Goal: Task Accomplishment & Management: Use online tool/utility

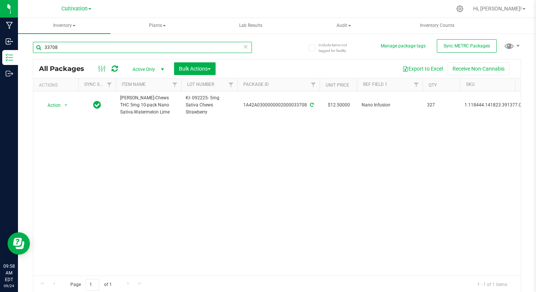
drag, startPoint x: 44, startPoint y: 45, endPoint x: 68, endPoint y: 45, distance: 23.6
click at [68, 45] on input "33708" at bounding box center [142, 47] width 219 height 11
type input "32290"
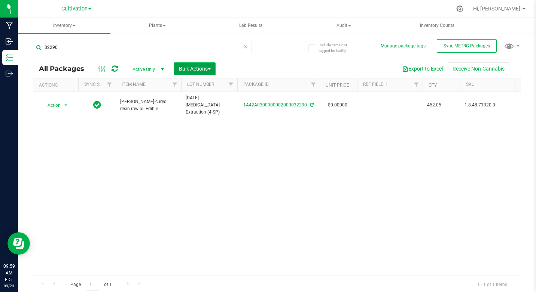
click at [208, 70] on span "Bulk Actions" at bounding box center [195, 69] width 32 height 6
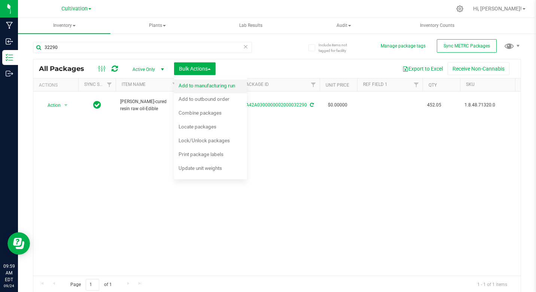
click at [206, 85] on span "Add to manufacturing run" at bounding box center [206, 86] width 56 height 6
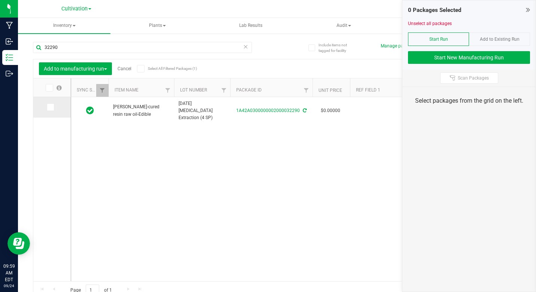
click at [49, 107] on icon at bounding box center [49, 107] width 5 height 0
click at [0, 0] on input "checkbox" at bounding box center [0, 0] width 0 height 0
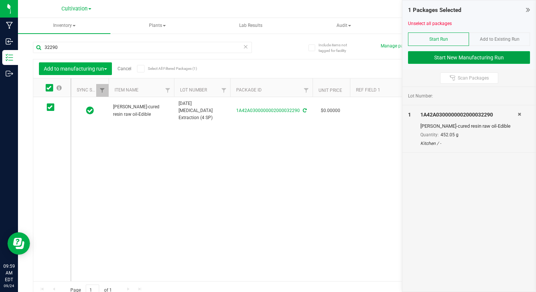
click at [462, 57] on button "Start New Manufacturing Run" at bounding box center [469, 57] width 122 height 13
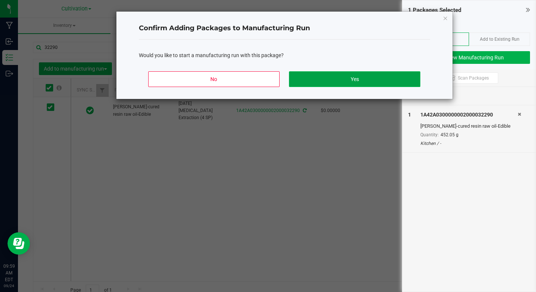
click at [389, 78] on button "Yes" at bounding box center [354, 79] width 131 height 16
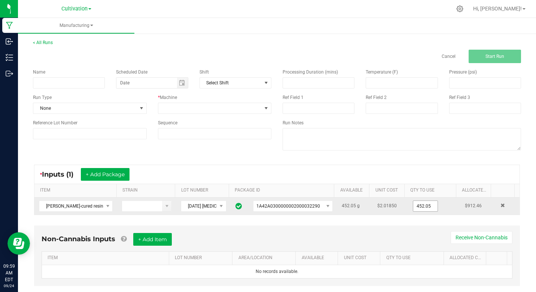
click at [413, 202] on input "452.05" at bounding box center [425, 206] width 24 height 10
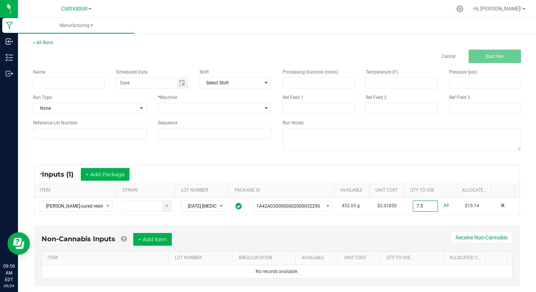
type input "7.5000 g"
click at [383, 233] on div "Non-Cannabis Inputs + Add Item Receive Non-Cannabis ITEM LOT NUMBER AREA/LOCATI…" at bounding box center [276, 256] width 485 height 61
click at [55, 80] on input at bounding box center [69, 82] width 72 height 11
click at [183, 84] on span "Toggle calendar" at bounding box center [182, 83] width 6 height 6
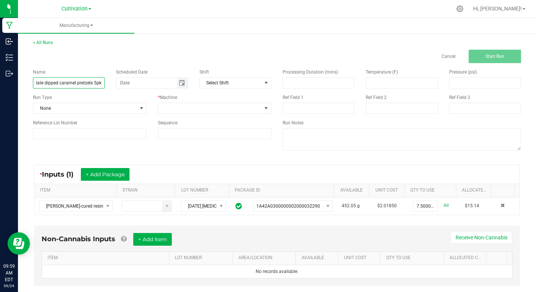
type input "Ki [DATE] Full Spectrum 10mg Chocolate dipped caramel pretzels 5pk"
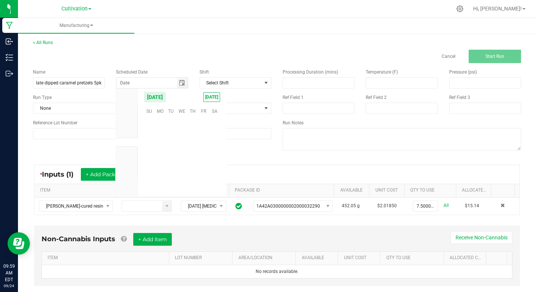
scroll to position [121298, 0]
click at [180, 159] on span "24" at bounding box center [181, 157] width 11 height 12
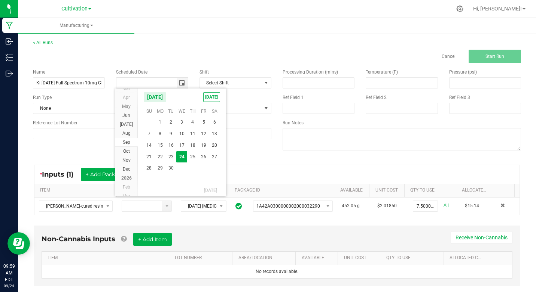
type input "[DATE]"
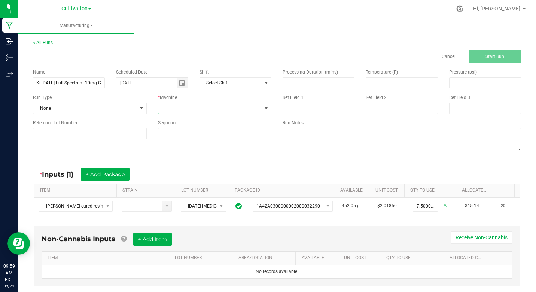
click at [263, 107] on span at bounding box center [266, 108] width 6 height 6
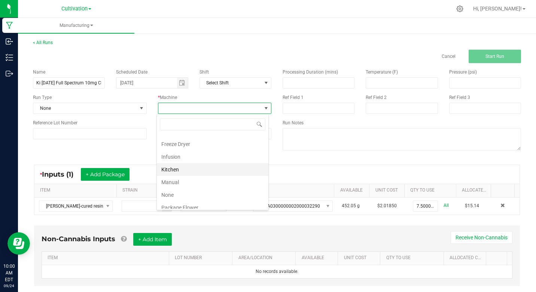
click at [165, 173] on li "Kitchen" at bounding box center [212, 169] width 111 height 13
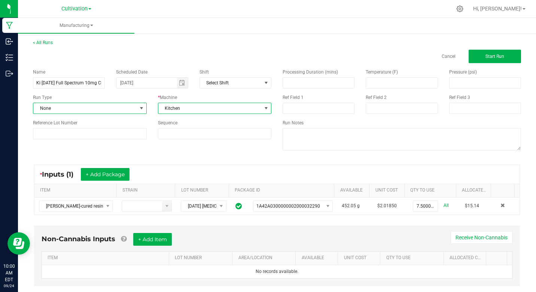
click at [138, 110] on span at bounding box center [141, 108] width 6 height 6
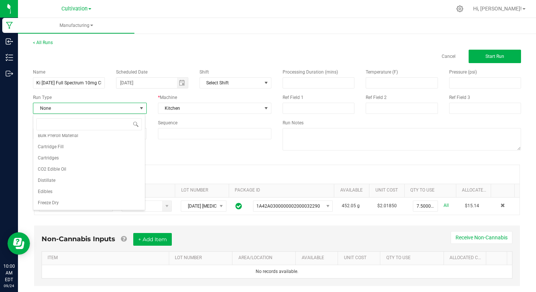
scroll to position [45, 0]
click at [48, 180] on li "Edibles" at bounding box center [88, 184] width 111 height 11
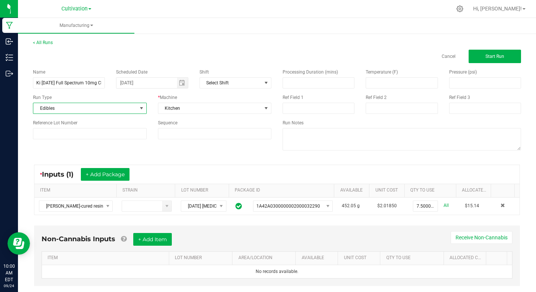
click at [86, 151] on div "Name Ki 9/24/25 Full Spectrum 10mg Chocolate dipped caramel pretzels 5pk Schedu…" at bounding box center [276, 110] width 499 height 95
click at [488, 59] on button "Start Run" at bounding box center [494, 56] width 52 height 13
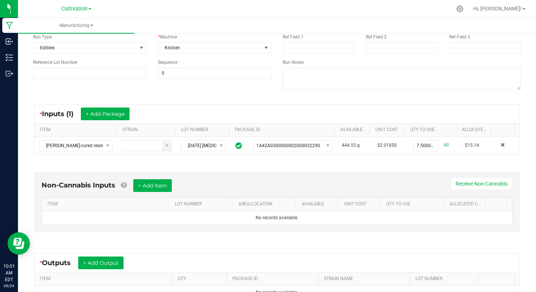
scroll to position [169, 0]
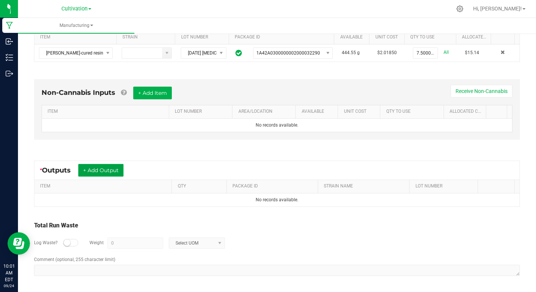
click at [111, 169] on button "+ Add Output" at bounding box center [100, 170] width 45 height 13
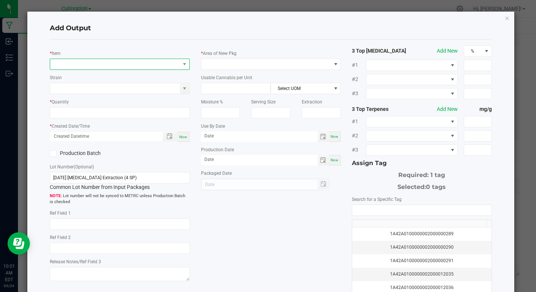
click at [80, 65] on span "NO DATA FOUND" at bounding box center [114, 64] width 129 height 10
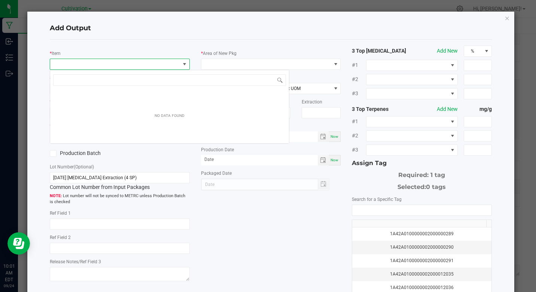
scroll to position [11, 138]
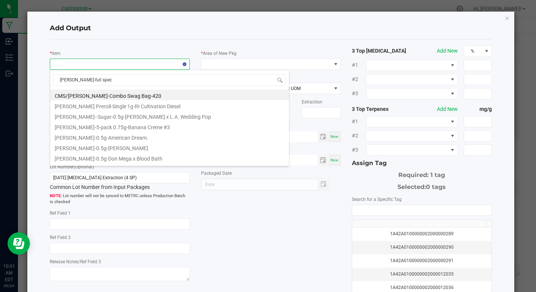
type input "SLater-full spect"
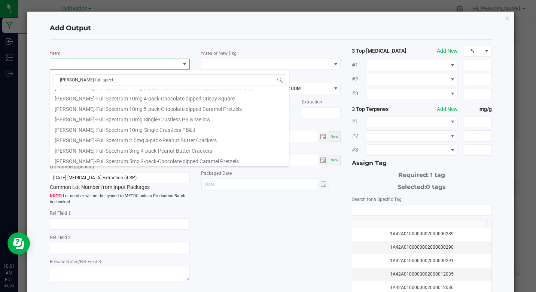
scroll to position [33, 0]
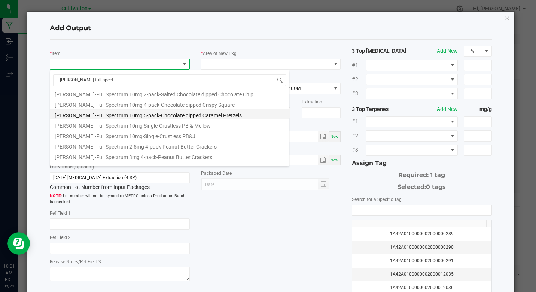
click at [186, 116] on li "[PERSON_NAME]-Full Spectrum 10mg 5-pack-Chocolate dipped Caramel Pretzels" at bounding box center [169, 114] width 239 height 10
type input "0 ea"
type input "1.6"
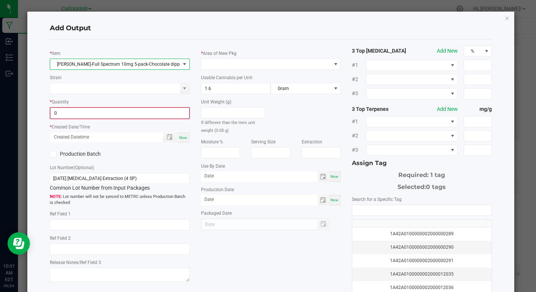
click at [134, 116] on input "0" at bounding box center [119, 113] width 138 height 10
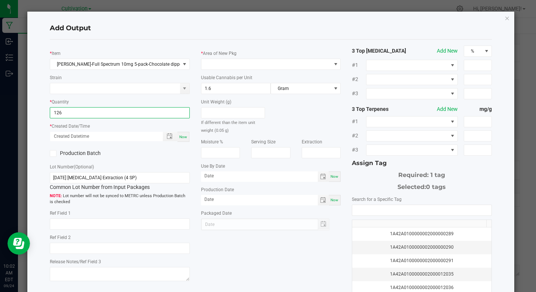
type input "126 ea"
click at [186, 138] on div "Now" at bounding box center [183, 137] width 12 height 10
type input "09/24/2025 10:02 AM"
type input "[DATE]"
click at [55, 154] on icon at bounding box center [53, 154] width 5 height 0
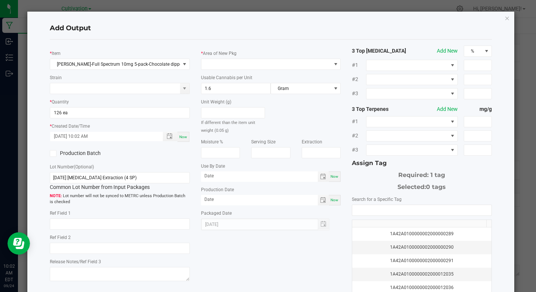
click at [0, 0] on input "Production Batch" at bounding box center [0, 0] width 0 height 0
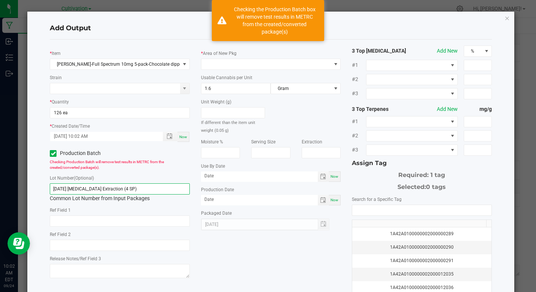
drag, startPoint x: 53, startPoint y: 189, endPoint x: 162, endPoint y: 181, distance: 109.9
click at [145, 189] on input "[DATE] [MEDICAL_DATA] Extraction (4 SP)" at bounding box center [120, 189] width 140 height 11
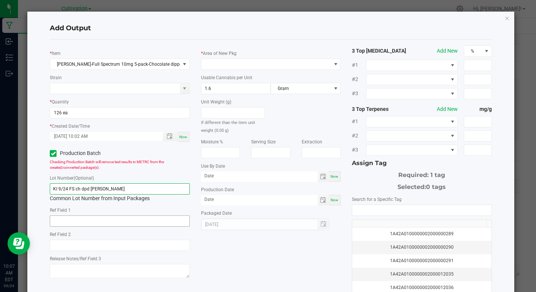
type input "KI 9/24 FS ch dpd [PERSON_NAME]"
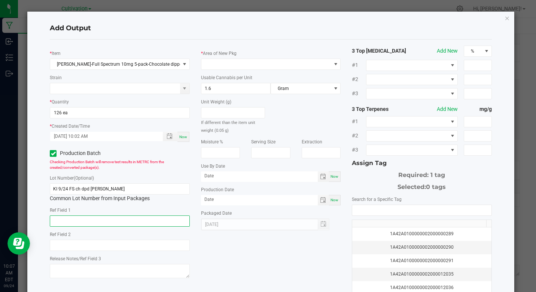
click at [110, 221] on input "text" at bounding box center [120, 221] width 140 height 11
type input "[MEDICAL_DATA] Extraction"
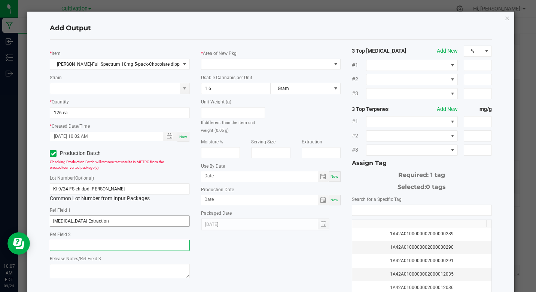
type input "[MEDICAL_DATA] Extraction"
type input "month/day/year"
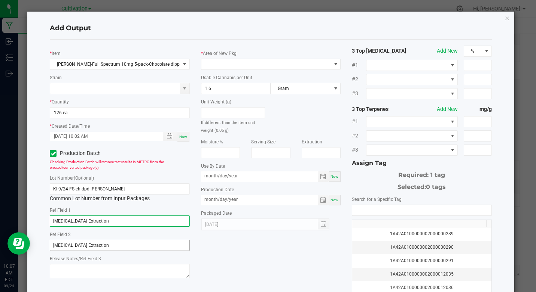
type input "month/day/year"
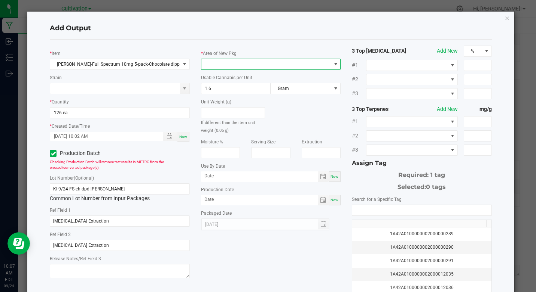
click at [247, 62] on span at bounding box center [265, 64] width 129 height 10
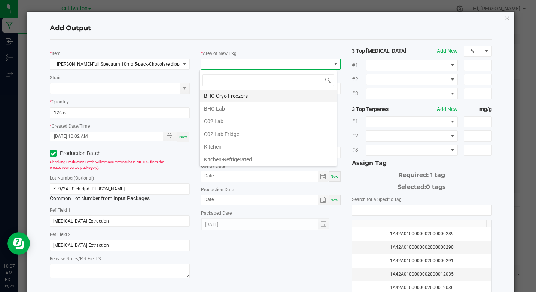
scroll to position [11, 138]
click at [331, 162] on li "Kitchen-Refrigerated" at bounding box center [267, 159] width 137 height 13
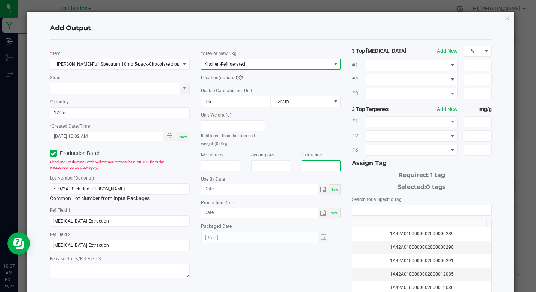
click at [331, 162] on input "text" at bounding box center [320, 165] width 39 height 11
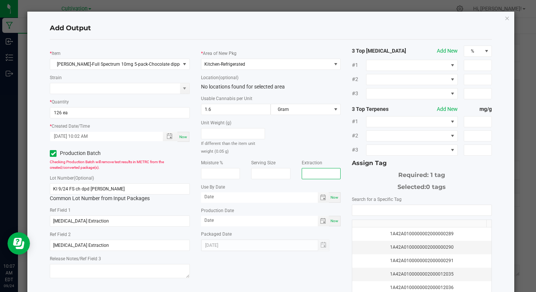
click at [331, 162] on div "Extraction" at bounding box center [320, 169] width 39 height 21
click at [334, 66] on span at bounding box center [335, 64] width 6 height 6
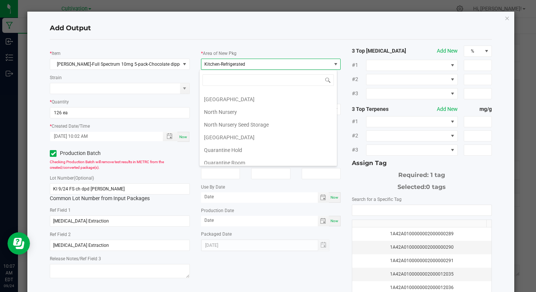
scroll to position [165, 0]
click at [241, 121] on li "Quarantine Room" at bounding box center [267, 122] width 137 height 13
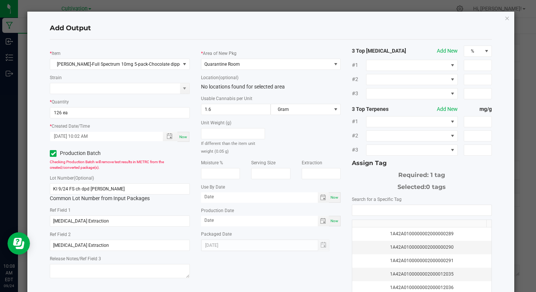
click at [329, 201] on div "Now" at bounding box center [334, 198] width 12 height 10
click at [320, 200] on span "Toggle calendar" at bounding box center [323, 198] width 6 height 6
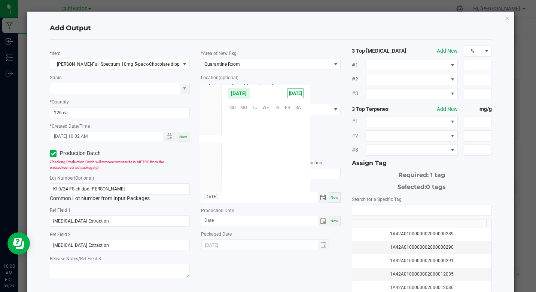
scroll to position [121298, 0]
click at [212, 165] on span "Dec" at bounding box center [209, 165] width 7 height 5
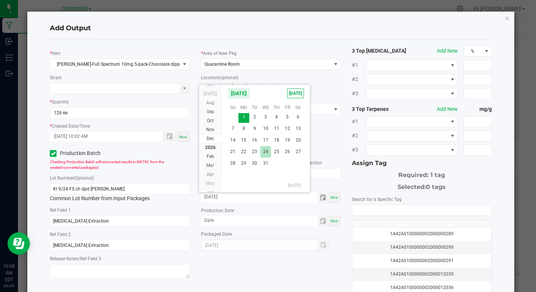
click at [263, 155] on span "24" at bounding box center [265, 152] width 11 height 12
type input "12/24/2025"
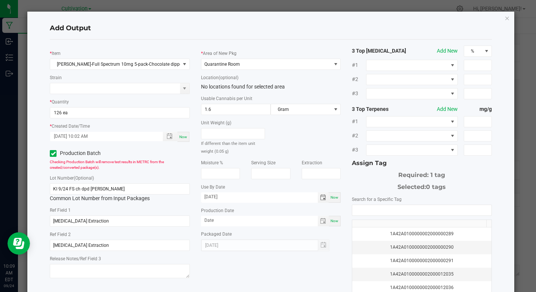
click at [335, 221] on div "Now" at bounding box center [334, 221] width 12 height 10
type input "[DATE]"
click at [360, 212] on input "NO DATA FOUND" at bounding box center [421, 210] width 139 height 10
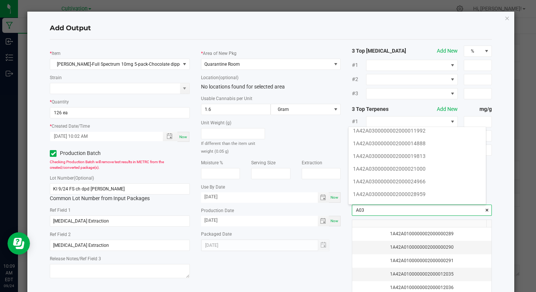
scroll to position [115, 0]
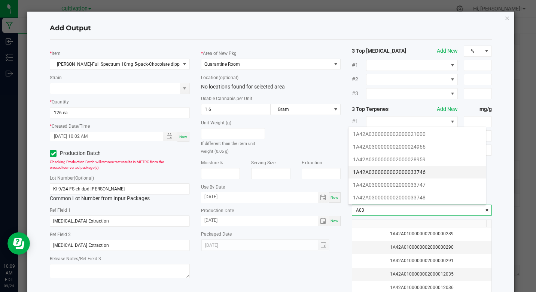
click at [411, 174] on li "1A42A0300000002000033746" at bounding box center [416, 172] width 137 height 13
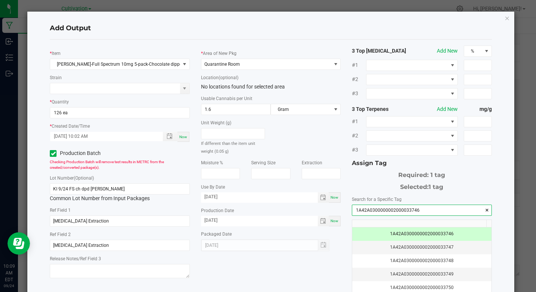
type input "1A42A0300000002000033746"
click at [328, 272] on div "* Item Slater-Full Spectrum 10mg 5-pack-Chocolate dipped Caramel Pretzels Strai…" at bounding box center [270, 180] width 453 height 268
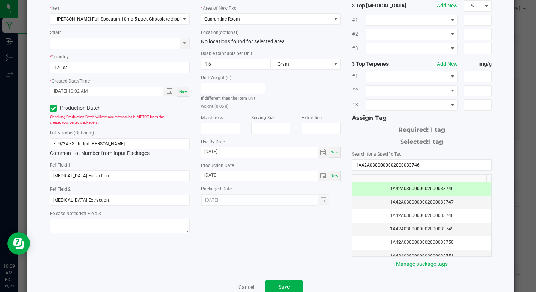
scroll to position [60, 0]
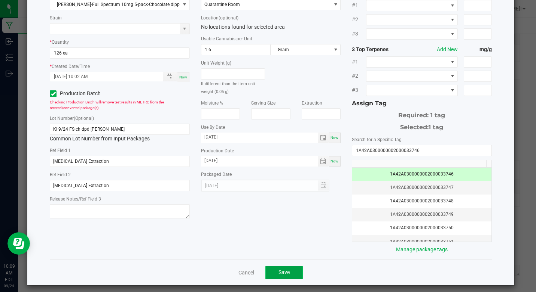
click at [296, 272] on button "Save" at bounding box center [283, 272] width 37 height 13
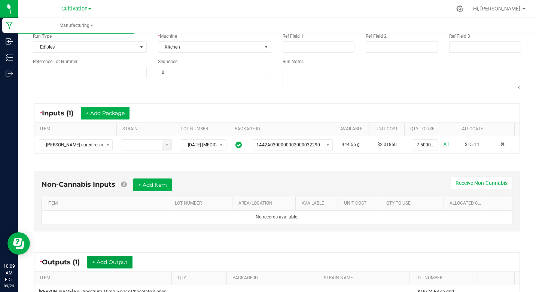
scroll to position [0, 0]
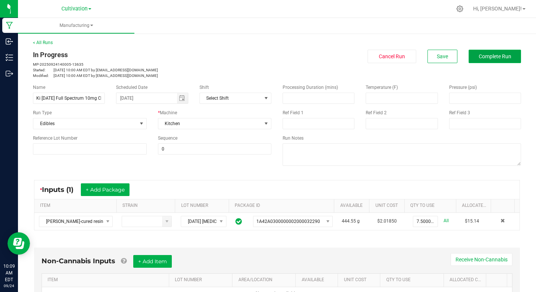
click at [481, 52] on button "Complete Run" at bounding box center [494, 56] width 52 height 13
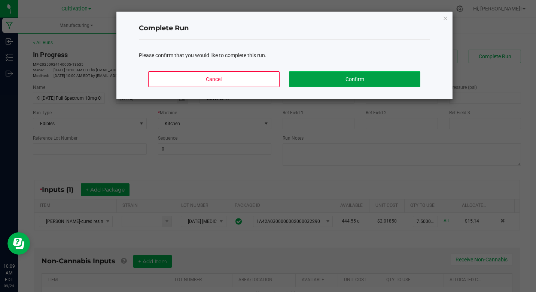
click at [389, 77] on button "Confirm" at bounding box center [354, 79] width 131 height 16
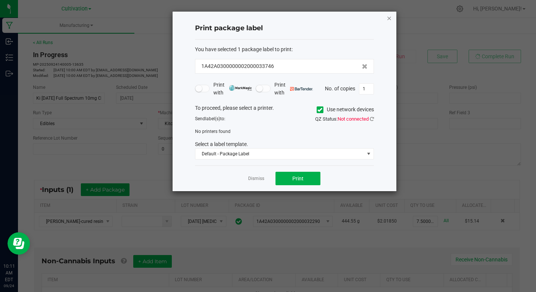
click at [389, 19] on icon "button" at bounding box center [388, 17] width 5 height 9
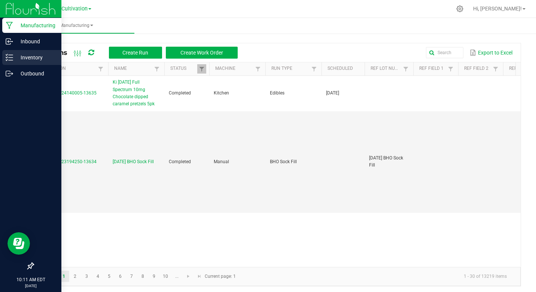
click at [38, 59] on p "Inventory" at bounding box center [35, 57] width 45 height 9
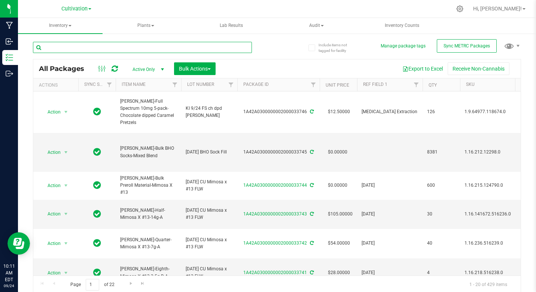
click at [74, 47] on input "text" at bounding box center [142, 47] width 219 height 11
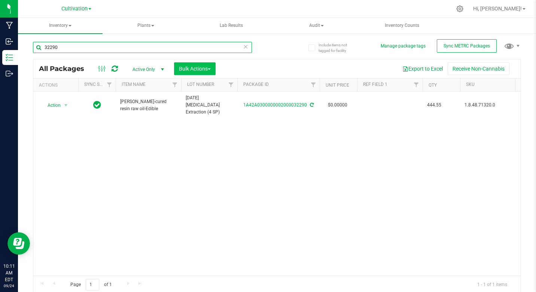
type input "32290"
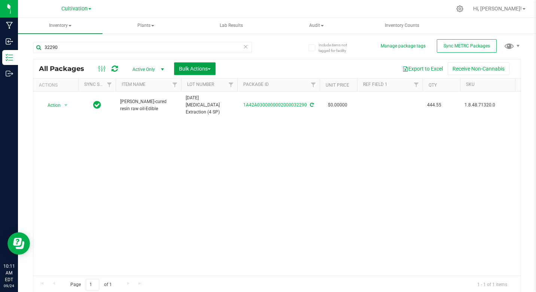
click at [199, 69] on span "Bulk Actions" at bounding box center [195, 69] width 32 height 6
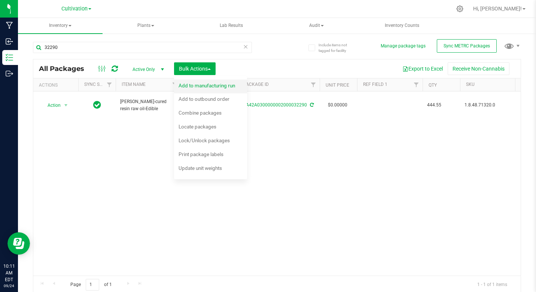
click at [204, 84] on span "Add to manufacturing run" at bounding box center [206, 86] width 56 height 6
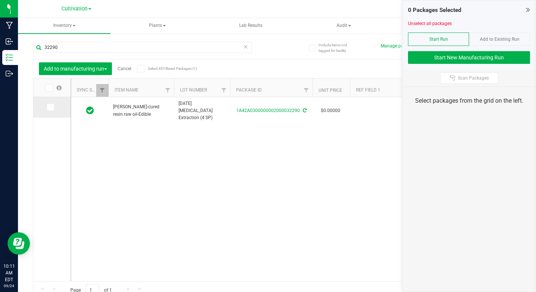
click at [52, 110] on span at bounding box center [50, 107] width 7 height 7
click at [0, 0] on input "checkbox" at bounding box center [0, 0] width 0 height 0
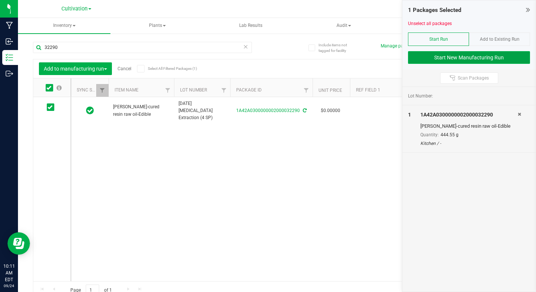
click at [418, 59] on button "Start New Manufacturing Run" at bounding box center [469, 57] width 122 height 13
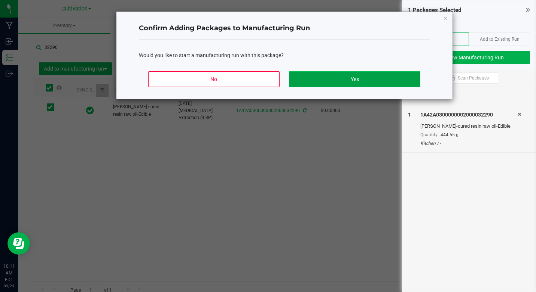
click at [393, 76] on button "Yes" at bounding box center [354, 79] width 131 height 16
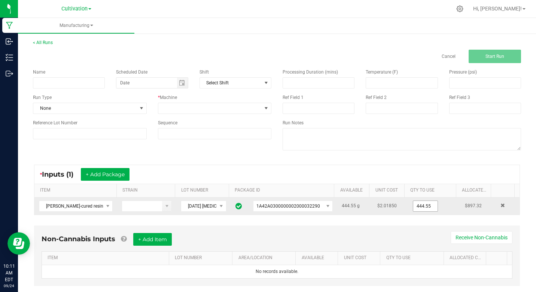
click at [414, 205] on input "444.55" at bounding box center [425, 206] width 24 height 10
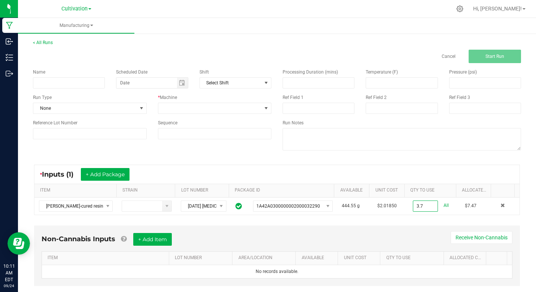
type input "3.7000 g"
click at [391, 230] on div "Non-Cannabis Inputs + Add Item Receive Non-Cannabis ITEM LOT NUMBER AREA/LOCATI…" at bounding box center [276, 256] width 485 height 61
click at [76, 86] on input at bounding box center [69, 82] width 72 height 11
click at [184, 85] on span "Toggle calendar" at bounding box center [182, 83] width 11 height 10
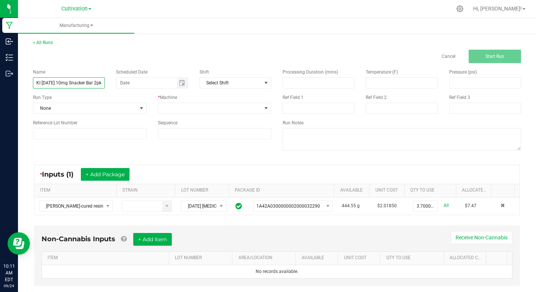
type input "KI [DATE] 10mg Snacker Bar 2pk"
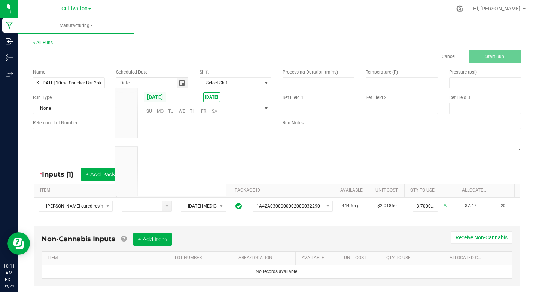
scroll to position [121298, 0]
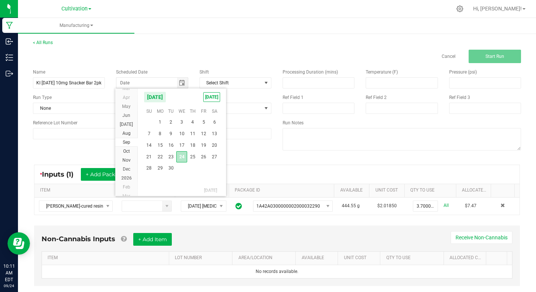
click at [181, 157] on span "24" at bounding box center [181, 157] width 11 height 12
type input "[DATE]"
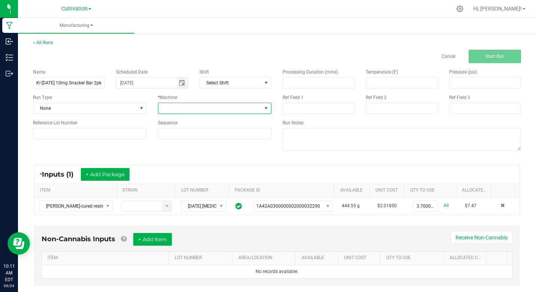
click at [263, 107] on span at bounding box center [266, 108] width 6 height 6
click at [172, 183] on li "Kitchen" at bounding box center [212, 184] width 111 height 13
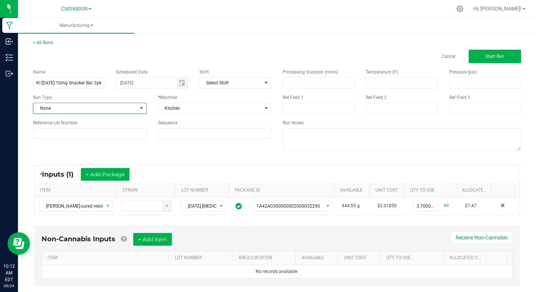
click at [138, 104] on span at bounding box center [141, 108] width 9 height 10
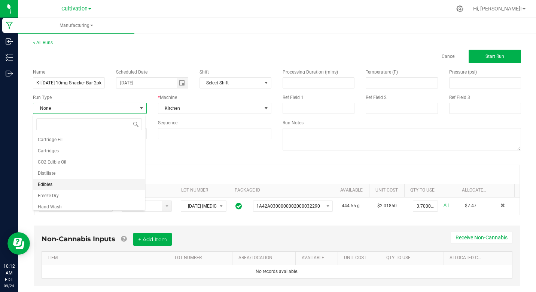
click at [52, 183] on span "Edibles" at bounding box center [45, 184] width 15 height 7
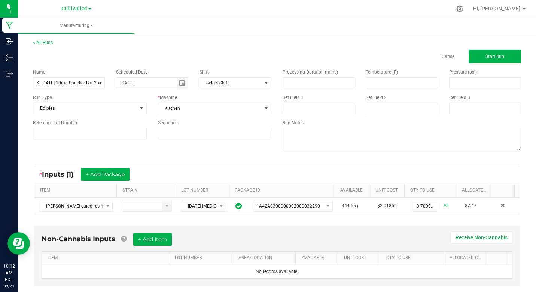
click at [123, 149] on div "Name KI 9/24/25 10mg Snacker Bar 2pk Scheduled Date 09/24/2025 Shift Select Shi…" at bounding box center [276, 110] width 499 height 95
click at [284, 109] on input at bounding box center [318, 108] width 72 height 11
type input "[MEDICAL_DATA] Extraction"
click at [252, 147] on div "Name KI 9/24/25 10mg Snacker Bar 2pk Scheduled Date 09/24/2025 Shift Select Shi…" at bounding box center [276, 110] width 499 height 95
click at [471, 56] on button "Start Run" at bounding box center [494, 56] width 52 height 13
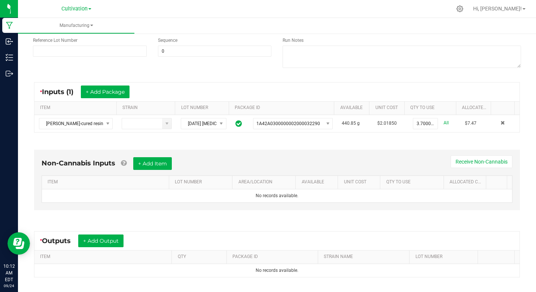
scroll to position [163, 0]
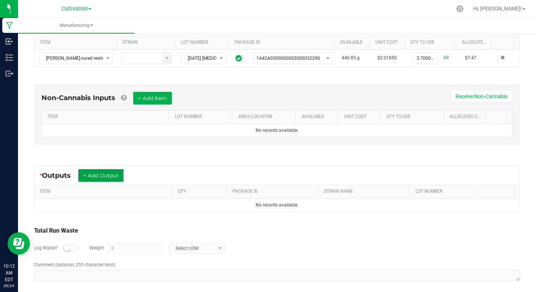
click at [87, 172] on button "+ Add Output" at bounding box center [100, 175] width 45 height 13
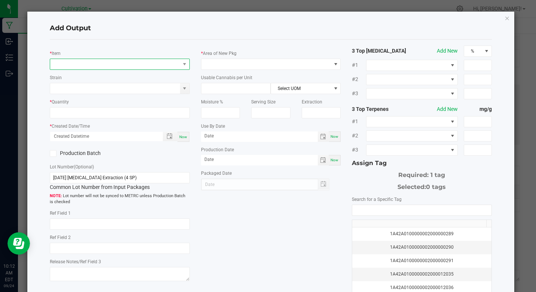
click at [91, 65] on span "NO DATA FOUND" at bounding box center [114, 64] width 129 height 10
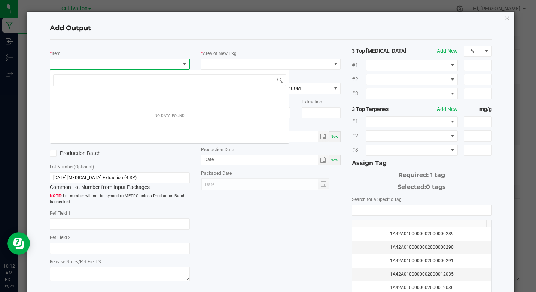
scroll to position [11, 138]
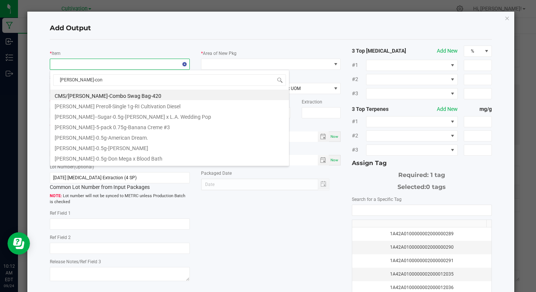
type input "slater-conf"
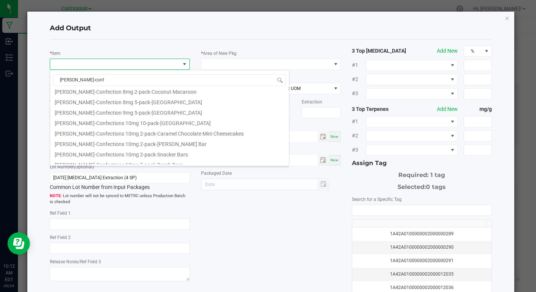
scroll to position [120, 0]
click at [141, 153] on li "[PERSON_NAME]-Confections 10mg 2-pack-Snacker Bars" at bounding box center [169, 153] width 239 height 10
type input "0 ea"
type input "0.6"
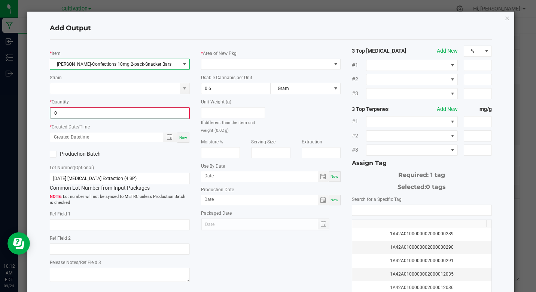
click at [68, 114] on input "0" at bounding box center [119, 113] width 138 height 10
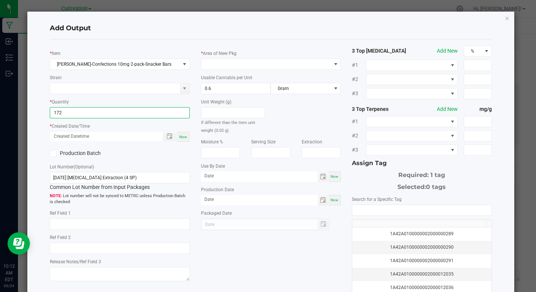
type input "172 ea"
click at [180, 137] on span "Now" at bounding box center [183, 137] width 8 height 4
type input "09/24/2025 10:12 AM"
type input "[DATE]"
click at [52, 154] on icon at bounding box center [53, 154] width 5 height 0
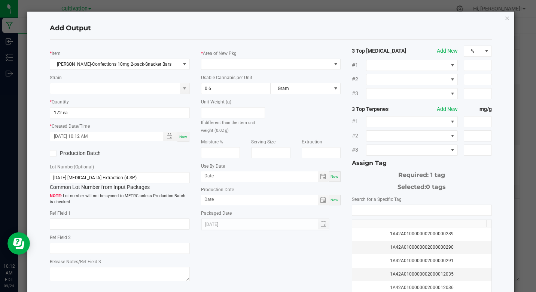
click at [0, 0] on input "Production Batch" at bounding box center [0, 0] width 0 height 0
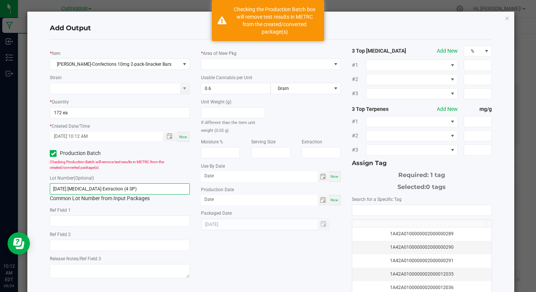
drag, startPoint x: 52, startPoint y: 188, endPoint x: 148, endPoint y: 186, distance: 96.5
click at [148, 186] on input "[DATE] [MEDICAL_DATA] Extraction (4 SP)" at bounding box center [120, 189] width 140 height 11
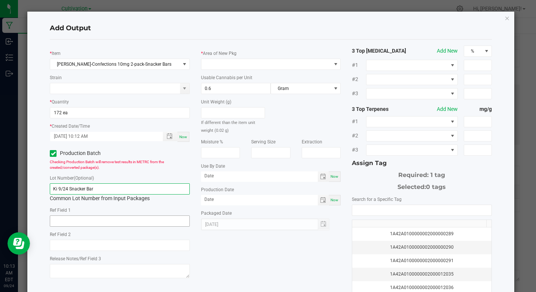
type input "Ki 9/24 Snacker Bar"
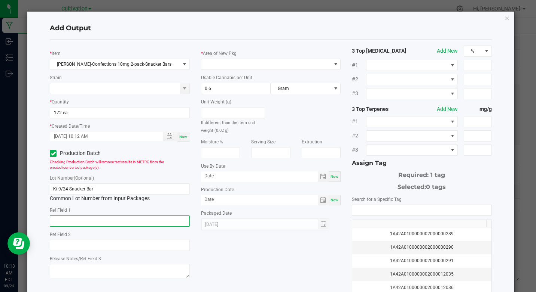
click at [112, 226] on input "text" at bounding box center [120, 221] width 140 height 11
type input "[MEDICAL_DATA] Extraction"
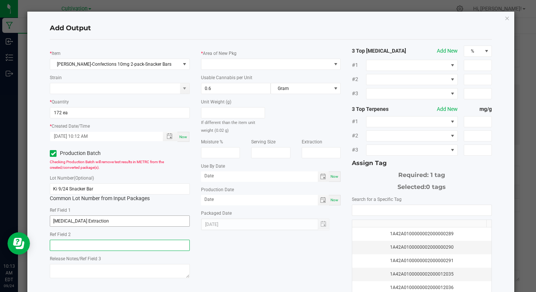
type input "[MEDICAL_DATA] Extraction"
type input "month/day/year"
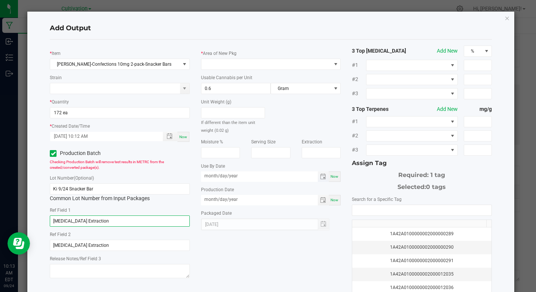
type input "month/day/year"
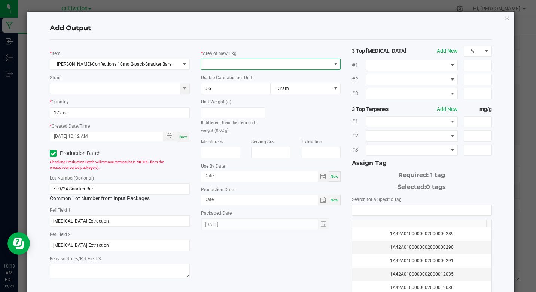
click at [332, 64] on span at bounding box center [335, 64] width 6 height 6
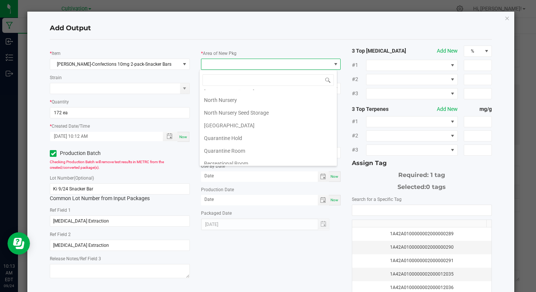
scroll to position [196, 0]
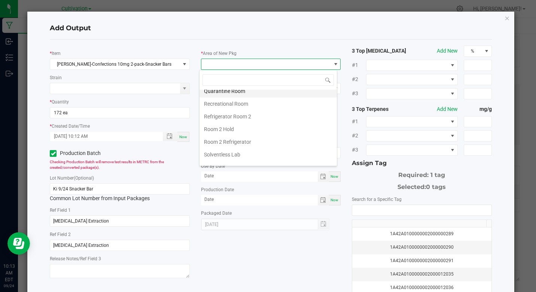
click at [235, 91] on li "Quarantine Room" at bounding box center [267, 91] width 137 height 13
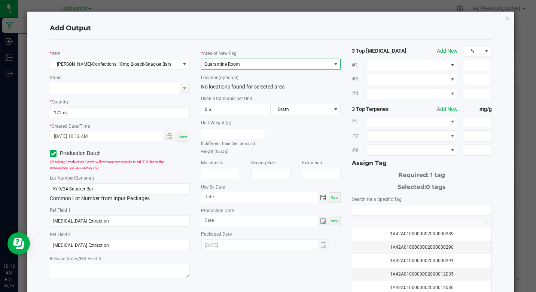
click at [320, 199] on span "Toggle calendar" at bounding box center [323, 198] width 6 height 6
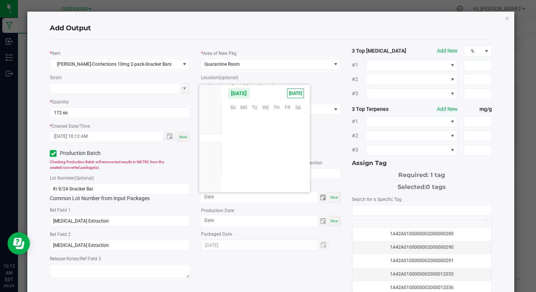
scroll to position [121298, 0]
click at [215, 164] on li "Dec" at bounding box center [210, 165] width 22 height 9
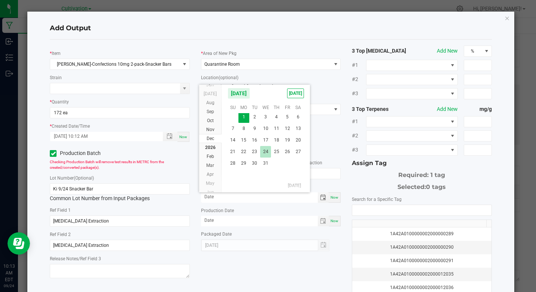
click at [263, 154] on span "24" at bounding box center [265, 152] width 11 height 12
type input "12/24/2025"
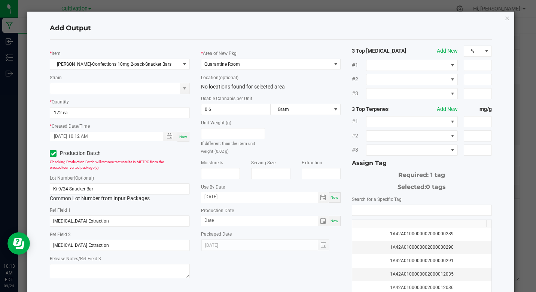
click at [330, 222] on span "Now" at bounding box center [334, 221] width 8 height 4
type input "[DATE]"
click at [361, 208] on input "NO DATA FOUND" at bounding box center [421, 210] width 139 height 10
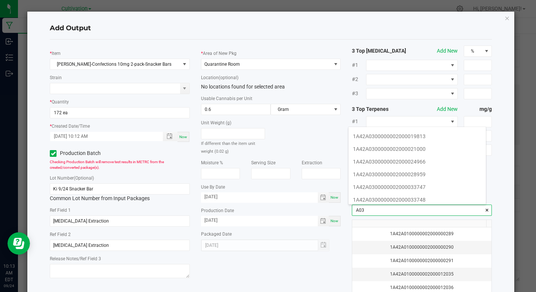
scroll to position [105, 0]
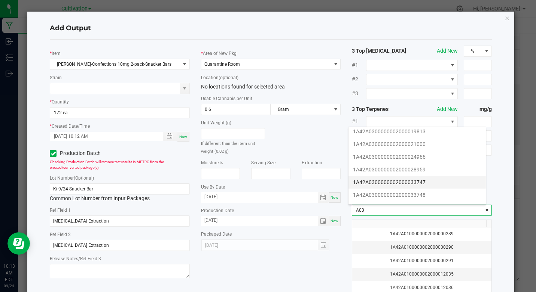
click at [413, 184] on li "1A42A0300000002000033747" at bounding box center [416, 182] width 137 height 13
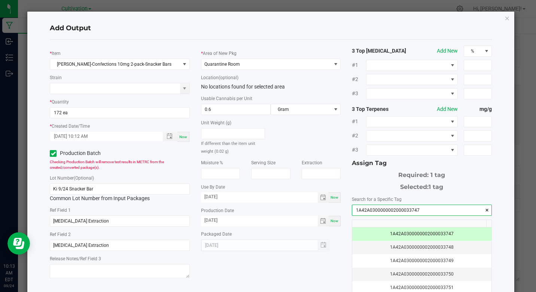
type input "1A42A0300000002000033747"
click at [327, 263] on div "* Item Slater-Confections 10mg 2-pack-Snacker Bars Strain * Quantity 172 ea * C…" at bounding box center [270, 180] width 453 height 268
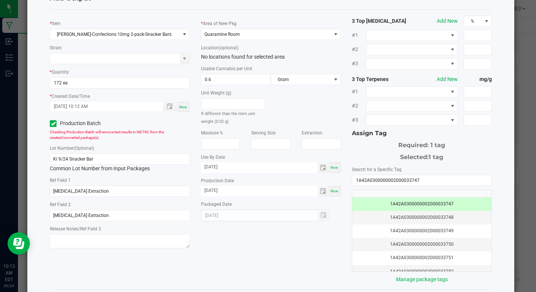
scroll to position [45, 0]
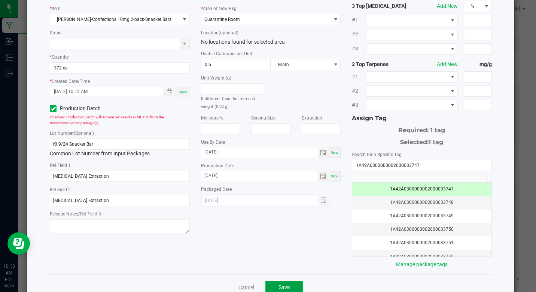
click at [273, 282] on button "Save" at bounding box center [283, 287] width 37 height 13
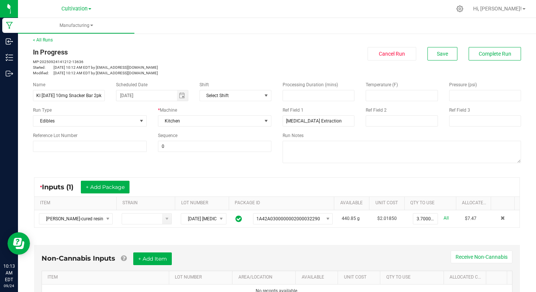
scroll to position [0, 0]
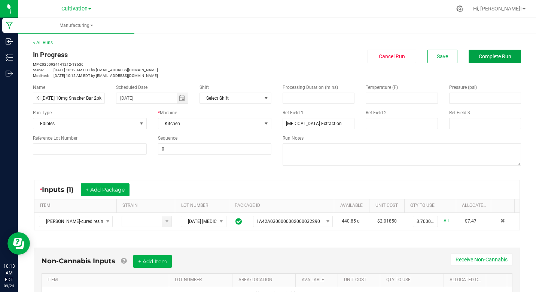
click at [487, 56] on span "Complete Run" at bounding box center [494, 56] width 33 height 6
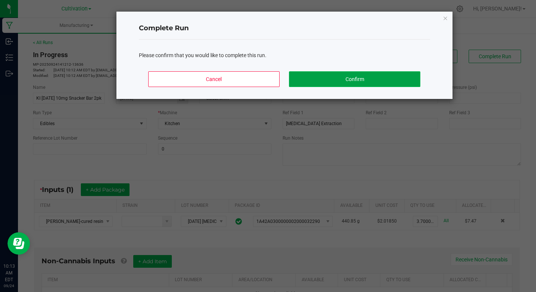
click at [388, 74] on button "Confirm" at bounding box center [354, 79] width 131 height 16
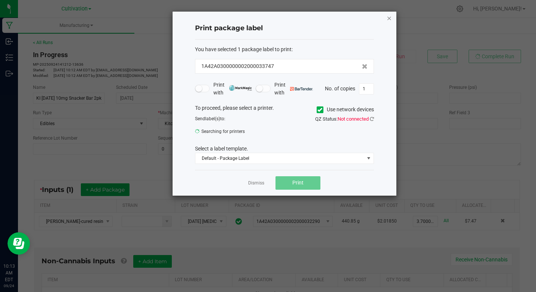
click at [386, 20] on icon "button" at bounding box center [388, 17] width 5 height 9
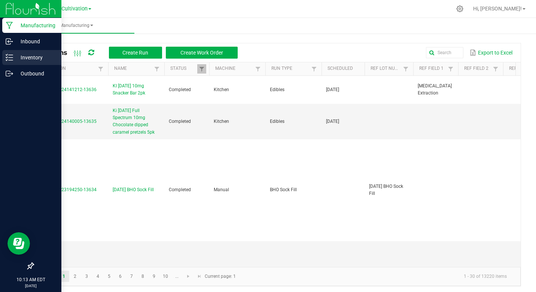
click at [27, 58] on p "Inventory" at bounding box center [35, 57] width 45 height 9
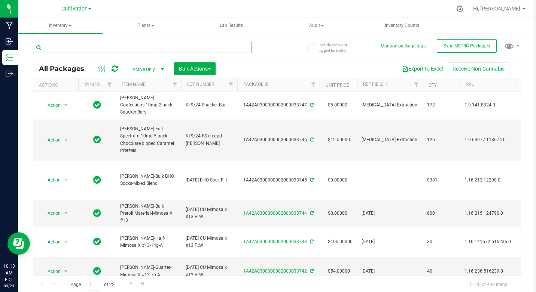
click at [68, 49] on input "text" at bounding box center [142, 47] width 219 height 11
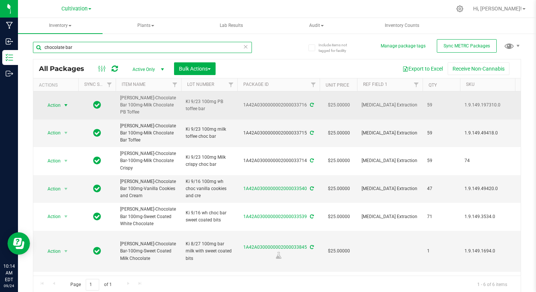
type input "chocolate bar"
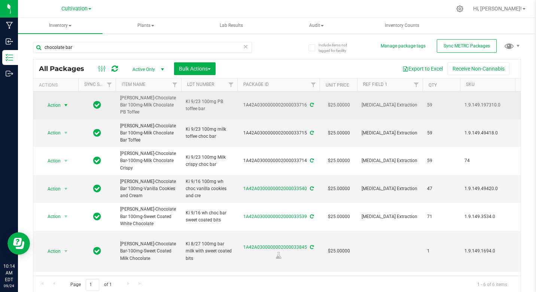
click at [66, 105] on span "select" at bounding box center [66, 105] width 6 height 6
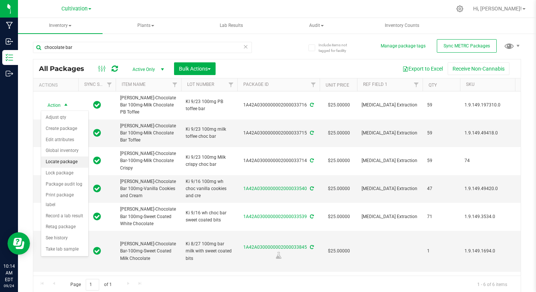
click at [60, 160] on li "Locate package" at bounding box center [64, 162] width 47 height 11
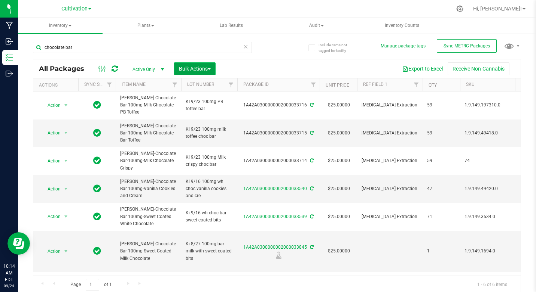
click at [187, 62] on button "Bulk Actions" at bounding box center [195, 68] width 42 height 13
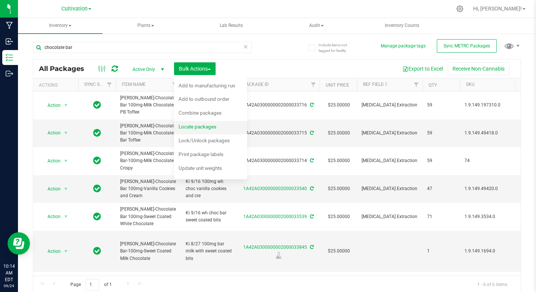
click at [201, 128] on span "Locate packages" at bounding box center [197, 127] width 38 height 6
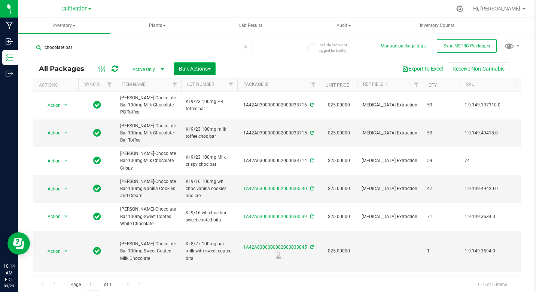
click at [208, 71] on span "Bulk Actions" at bounding box center [195, 69] width 32 height 6
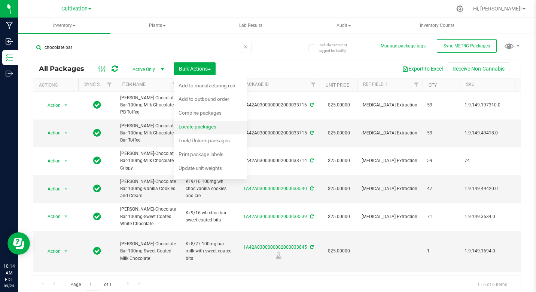
click at [204, 125] on span "Locate packages" at bounding box center [197, 127] width 38 height 6
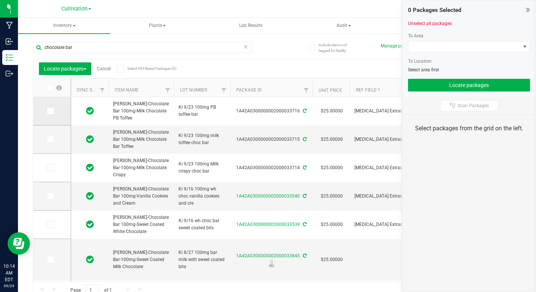
click at [47, 110] on span at bounding box center [50, 110] width 7 height 7
click at [0, 0] on input "checkbox" at bounding box center [0, 0] width 0 height 0
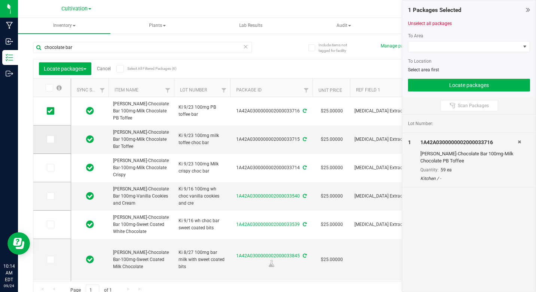
click at [50, 140] on icon at bounding box center [49, 140] width 5 height 0
click at [0, 0] on input "checkbox" at bounding box center [0, 0] width 0 height 0
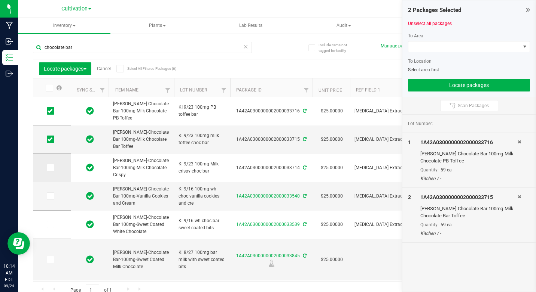
click at [50, 168] on icon at bounding box center [49, 168] width 5 height 0
click at [0, 0] on input "checkbox" at bounding box center [0, 0] width 0 height 0
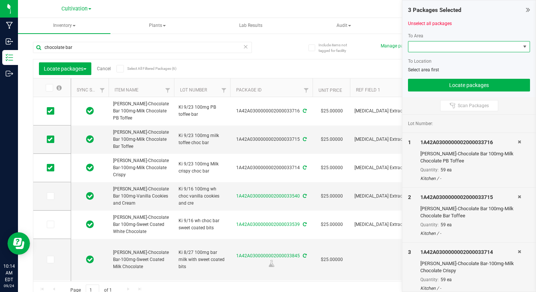
click at [527, 48] on span at bounding box center [524, 47] width 6 height 6
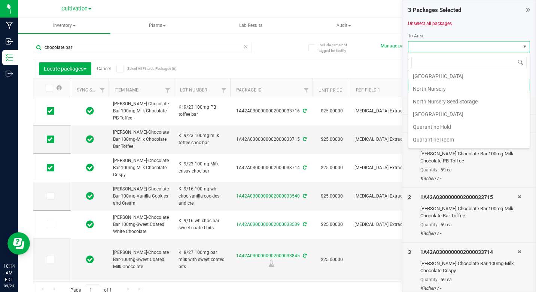
scroll to position [135, 0]
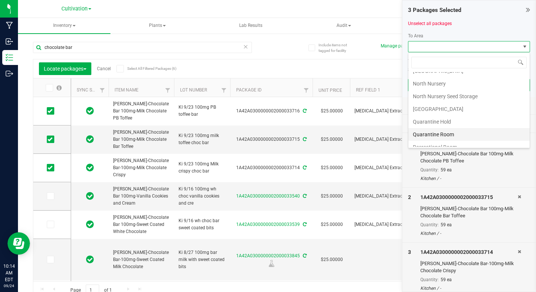
click at [449, 135] on li "Quarantine Room" at bounding box center [468, 134] width 121 height 13
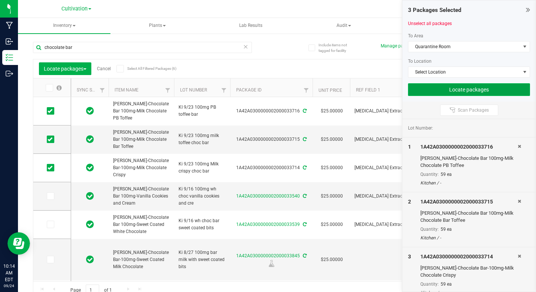
click at [453, 89] on button "Locate packages" at bounding box center [469, 89] width 122 height 13
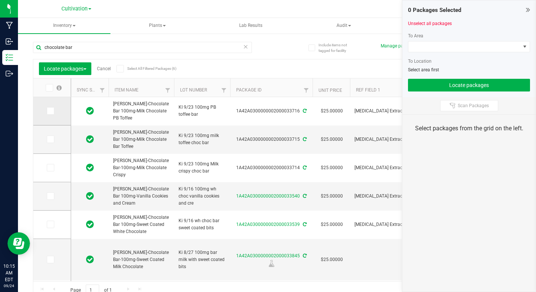
click at [49, 111] on icon at bounding box center [49, 111] width 5 height 0
click at [0, 0] on input "checkbox" at bounding box center [0, 0] width 0 height 0
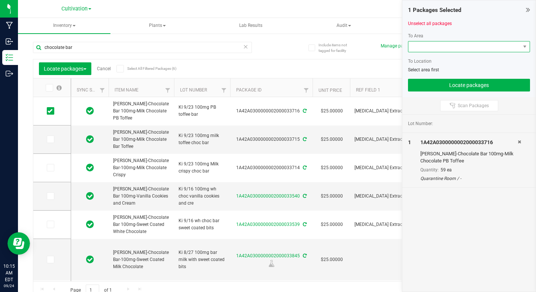
click at [460, 46] on span at bounding box center [464, 47] width 112 height 10
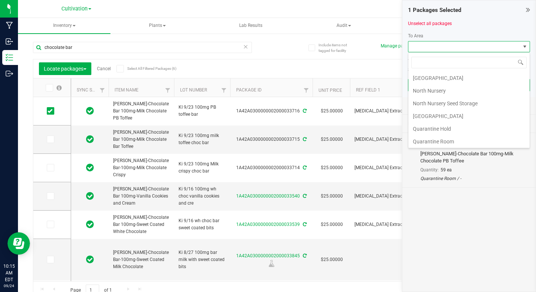
scroll to position [166, 0]
click at [444, 105] on li "Quarantine Room" at bounding box center [468, 103] width 121 height 13
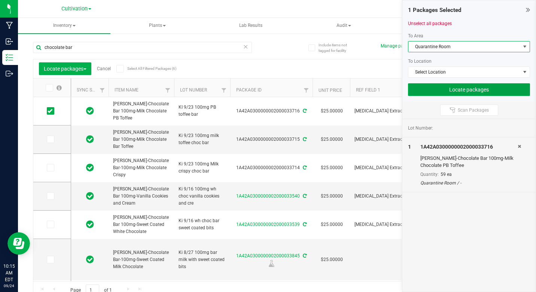
click at [465, 90] on button "Locate packages" at bounding box center [469, 89] width 122 height 13
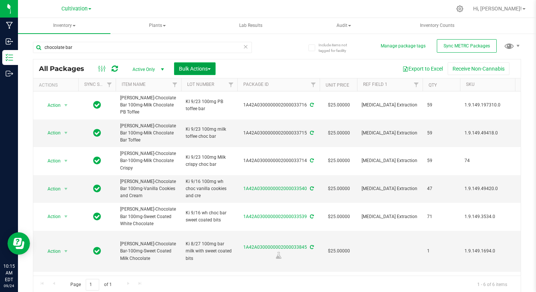
click at [187, 67] on span "Bulk Actions" at bounding box center [195, 69] width 32 height 6
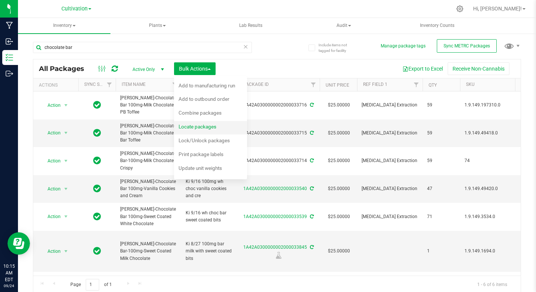
click at [202, 129] on span "Locate packages" at bounding box center [197, 127] width 38 height 6
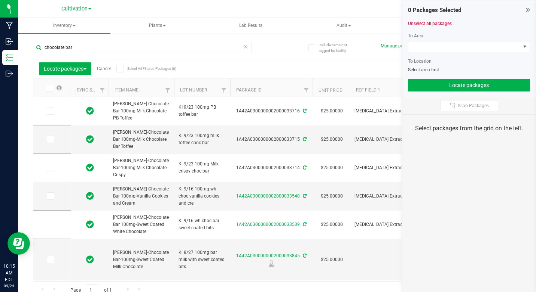
click at [526, 11] on icon at bounding box center [527, 9] width 4 height 7
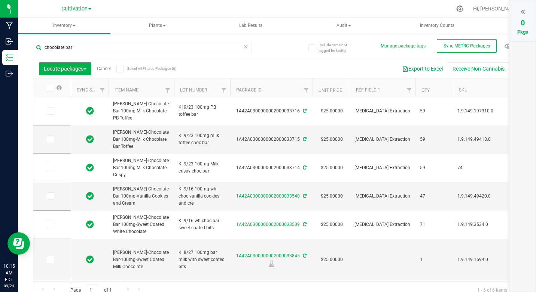
click at [269, 45] on div "chocolate bar" at bounding box center [155, 47] width 244 height 24
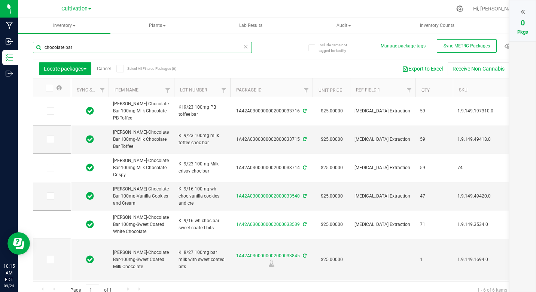
click at [80, 49] on input "chocolate bar" at bounding box center [142, 47] width 219 height 11
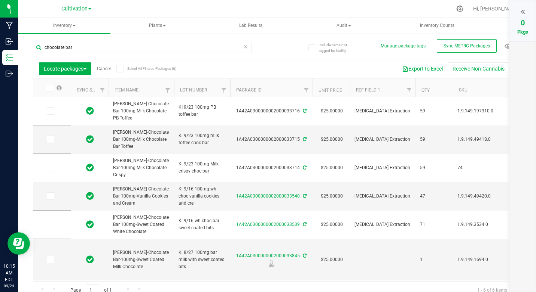
click at [245, 45] on icon at bounding box center [245, 46] width 5 height 9
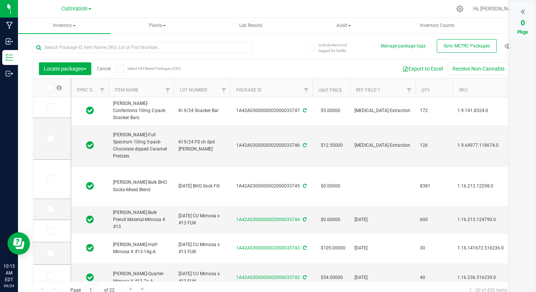
click at [107, 69] on link "Cancel" at bounding box center [104, 68] width 14 height 5
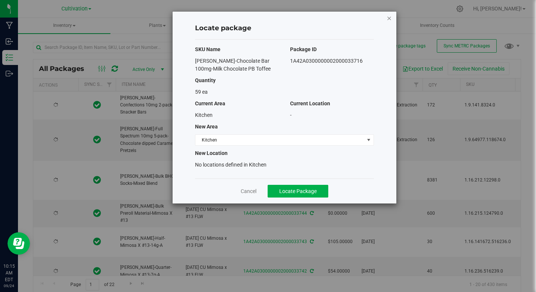
click at [389, 17] on icon "button" at bounding box center [388, 17] width 5 height 9
type input "[DATE]"
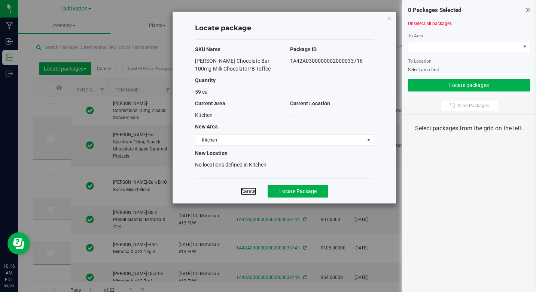
click at [243, 192] on link "Cancel" at bounding box center [248, 191] width 16 height 7
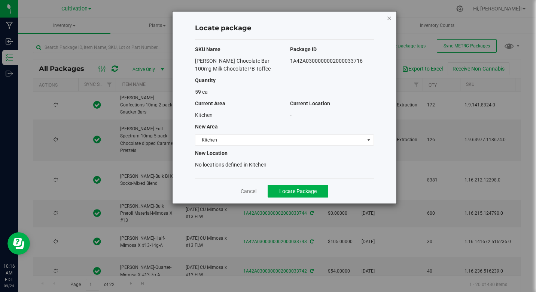
click at [390, 17] on icon "button" at bounding box center [388, 17] width 5 height 9
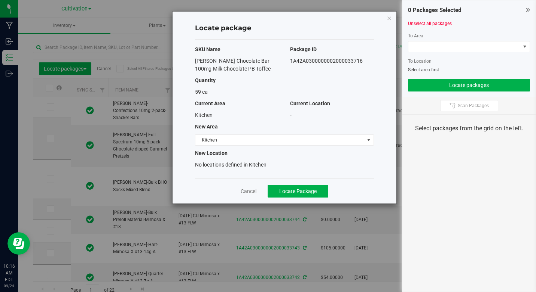
type input "[DATE]"
click at [387, 18] on icon "button" at bounding box center [388, 17] width 5 height 9
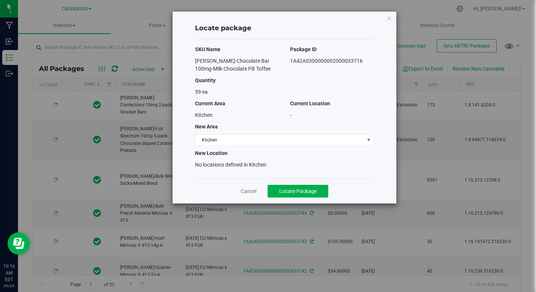
type input "[DATE]"
drag, startPoint x: 390, startPoint y: 18, endPoint x: 275, endPoint y: 146, distance: 172.2
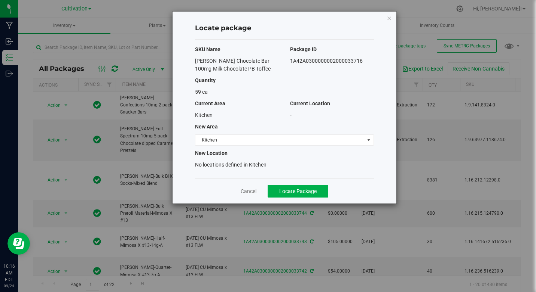
click at [390, 18] on icon "button" at bounding box center [388, 17] width 5 height 9
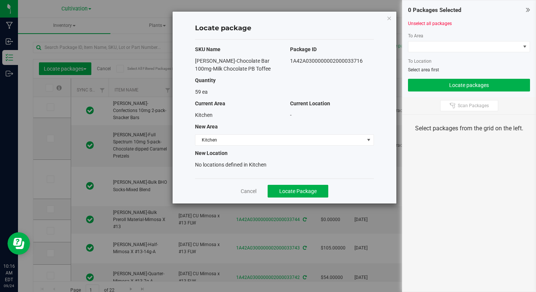
click at [527, 9] on icon at bounding box center [527, 9] width 4 height 7
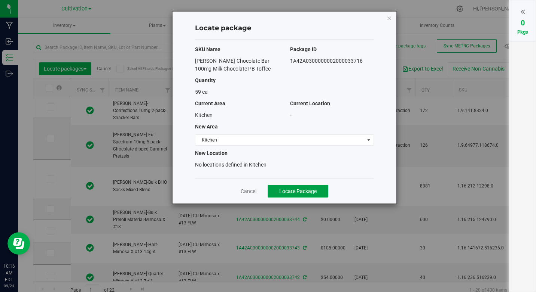
click at [285, 189] on span "Locate Package" at bounding box center [297, 192] width 37 height 6
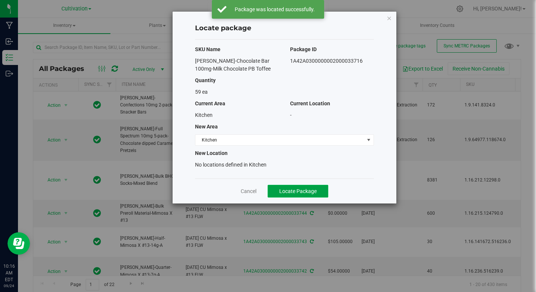
click at [290, 190] on span "Locate Package" at bounding box center [297, 192] width 37 height 6
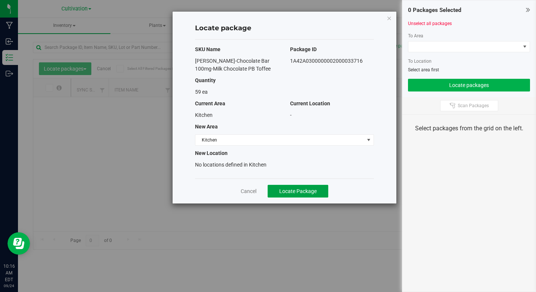
click at [288, 189] on span "Locate Package" at bounding box center [297, 192] width 37 height 6
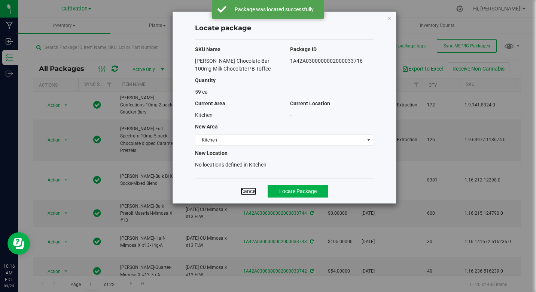
click at [252, 193] on link "Cancel" at bounding box center [248, 191] width 16 height 7
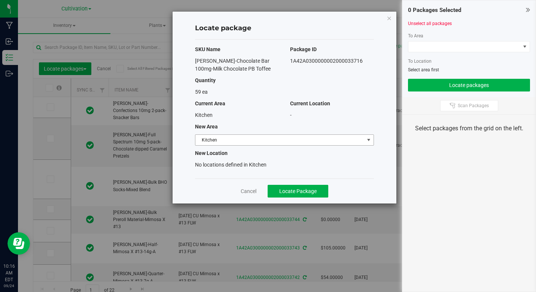
type input "[DATE]"
click at [527, 8] on icon at bounding box center [527, 9] width 4 height 7
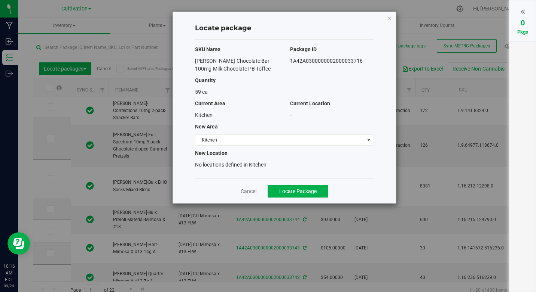
click at [503, 9] on div "Locate package SKU Name Package ID Slater-Chocolate Bar 100mg-Milk Chocolate PB…" at bounding box center [270, 146] width 541 height 292
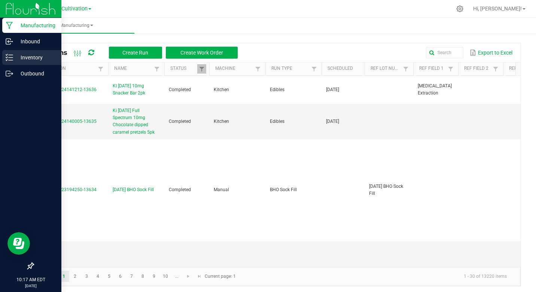
click at [28, 61] on p "Inventory" at bounding box center [35, 57] width 45 height 9
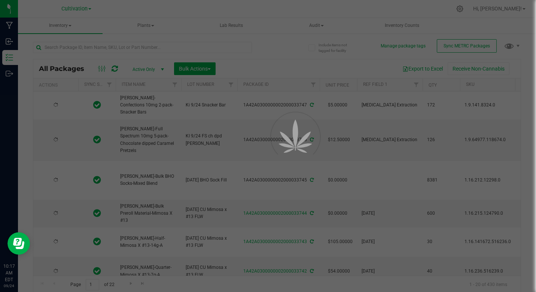
type input "[DATE]"
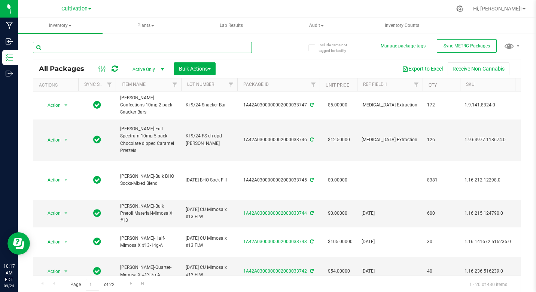
click at [79, 46] on input "text" at bounding box center [142, 47] width 219 height 11
type input "chocolate bar"
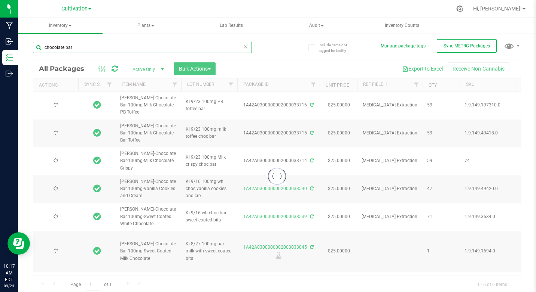
type input "[DATE]"
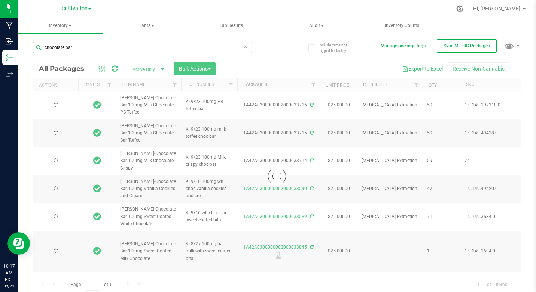
type input "[DATE]"
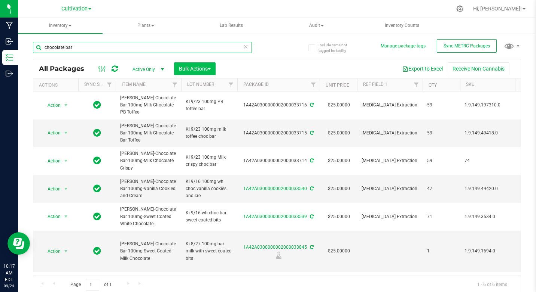
type input "chocolate bar"
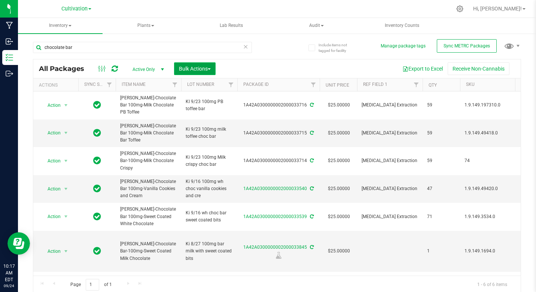
click at [200, 66] on span "Bulk Actions" at bounding box center [195, 69] width 32 height 6
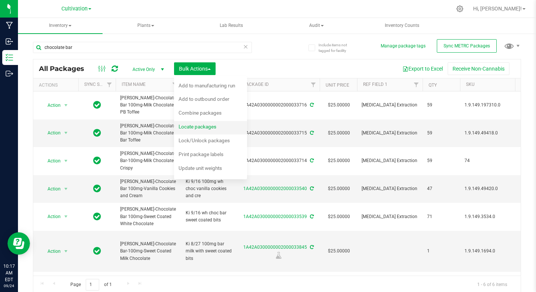
click at [193, 127] on span "Locate packages" at bounding box center [197, 127] width 38 height 6
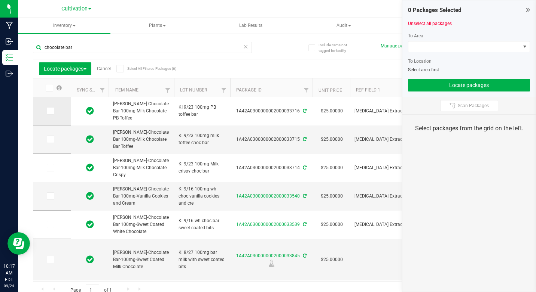
click at [51, 111] on icon at bounding box center [49, 111] width 5 height 0
click at [0, 0] on input "checkbox" at bounding box center [0, 0] width 0 height 0
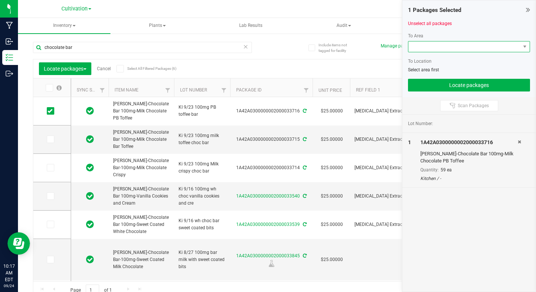
click at [463, 48] on span at bounding box center [464, 47] width 112 height 10
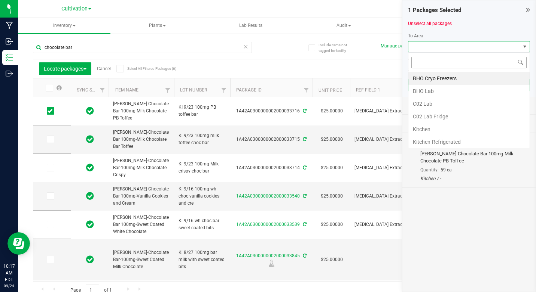
scroll to position [11, 122]
click at [425, 128] on li "Kitchen" at bounding box center [468, 129] width 121 height 13
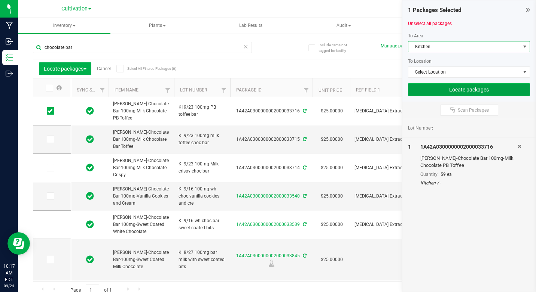
click at [489, 90] on button "Locate packages" at bounding box center [469, 89] width 122 height 13
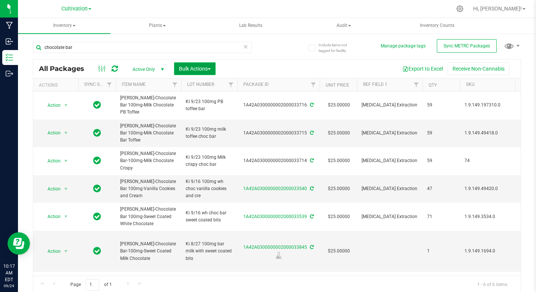
click at [212, 72] on button "Bulk Actions" at bounding box center [195, 68] width 42 height 13
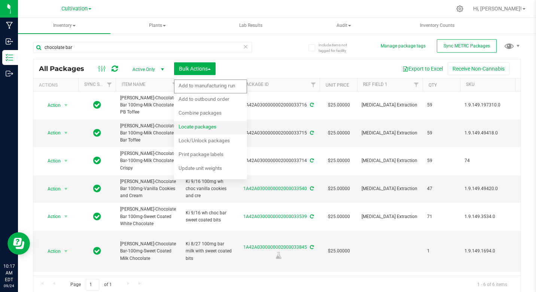
click at [198, 128] on span "Locate packages" at bounding box center [197, 127] width 38 height 6
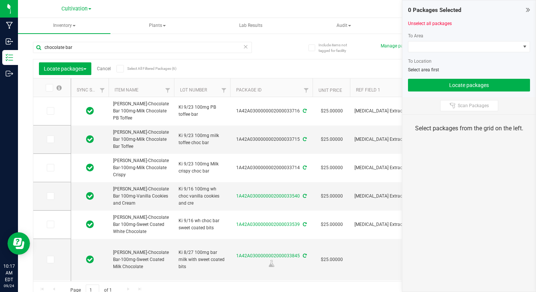
click at [50, 111] on icon at bounding box center [49, 111] width 5 height 0
click at [0, 0] on input "checkbox" at bounding box center [0, 0] width 0 height 0
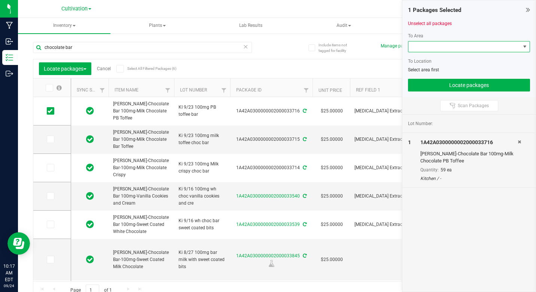
click at [524, 47] on span at bounding box center [524, 47] width 6 height 6
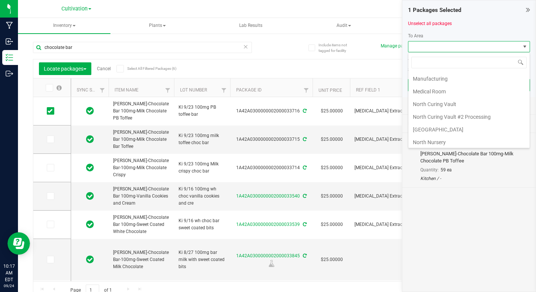
scroll to position [138, 0]
click at [444, 129] on li "Quarantine Room" at bounding box center [468, 131] width 121 height 13
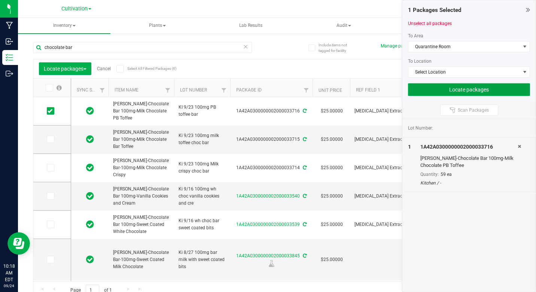
click at [462, 86] on button "Locate packages" at bounding box center [469, 89] width 122 height 13
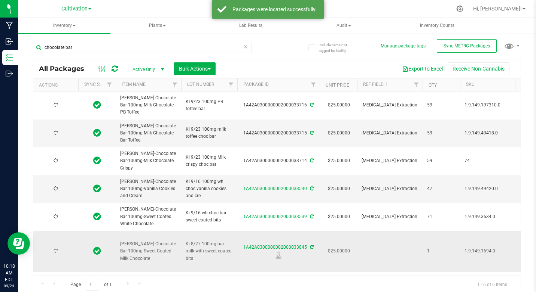
type input "[DATE]"
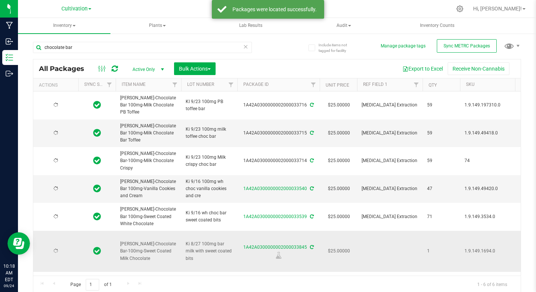
type input "[DATE]"
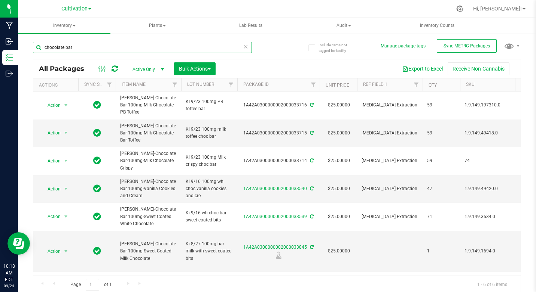
drag, startPoint x: 42, startPoint y: 46, endPoint x: 90, endPoint y: 54, distance: 48.8
click at [90, 54] on div "chocolate bar" at bounding box center [142, 50] width 219 height 17
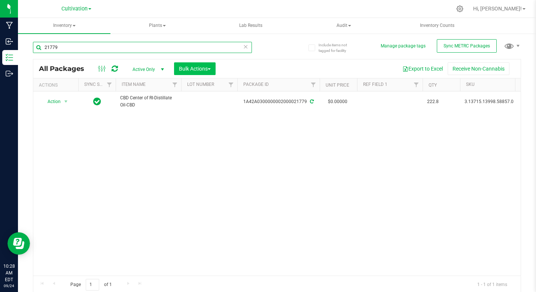
type input "21779"
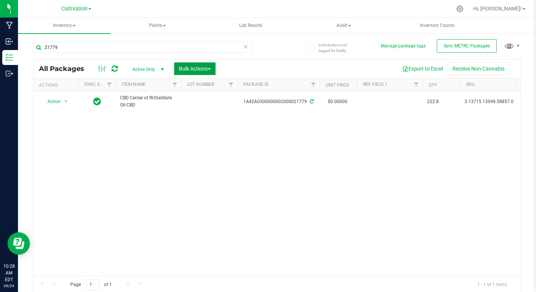
click at [196, 73] on button "Bulk Actions" at bounding box center [195, 68] width 42 height 13
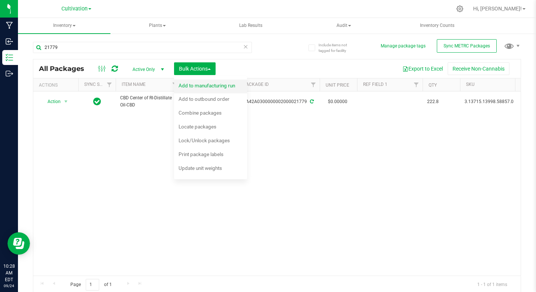
click at [197, 84] on span "Add to manufacturing run" at bounding box center [206, 86] width 56 height 6
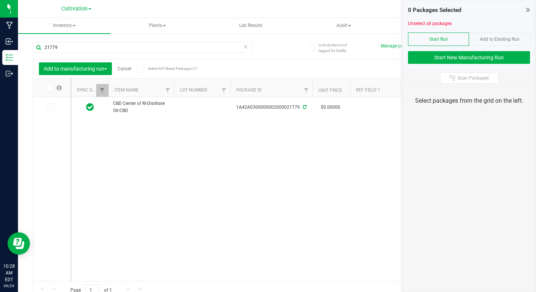
click at [52, 107] on icon at bounding box center [49, 107] width 5 height 0
click at [0, 0] on input "checkbox" at bounding box center [0, 0] width 0 height 0
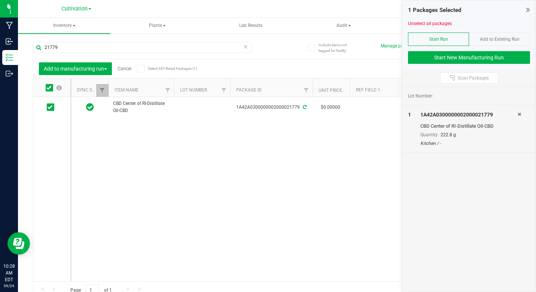
click at [493, 41] on span "Add to Existing Run" at bounding box center [499, 39] width 40 height 5
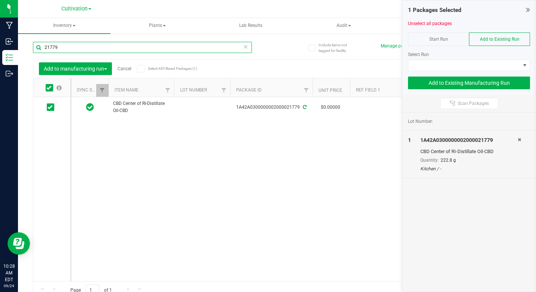
drag, startPoint x: 41, startPoint y: 44, endPoint x: 65, endPoint y: 47, distance: 24.1
click at [65, 47] on input "21779" at bounding box center [142, 47] width 219 height 11
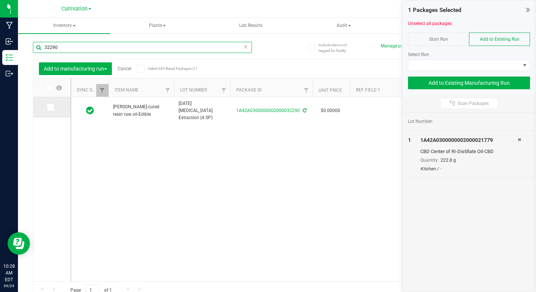
type input "32290"
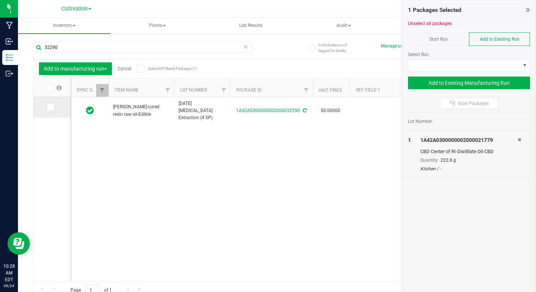
click at [50, 107] on icon at bounding box center [49, 107] width 5 height 0
click at [0, 0] on input "checkbox" at bounding box center [0, 0] width 0 height 0
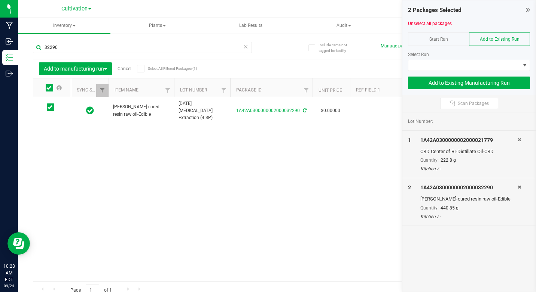
click at [446, 42] on div "Start Run" at bounding box center [438, 39] width 61 height 13
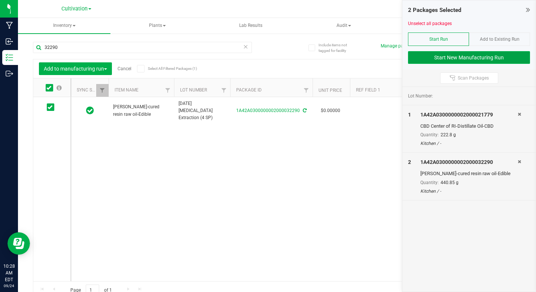
click at [447, 58] on button "Start New Manufacturing Run" at bounding box center [469, 57] width 122 height 13
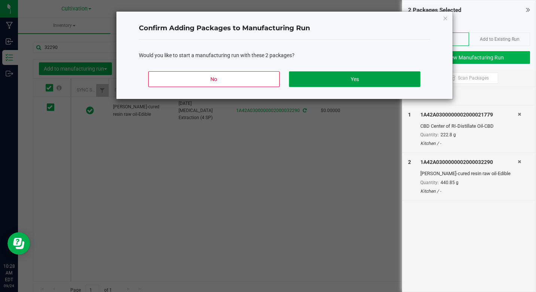
click at [371, 80] on button "Yes" at bounding box center [354, 79] width 131 height 16
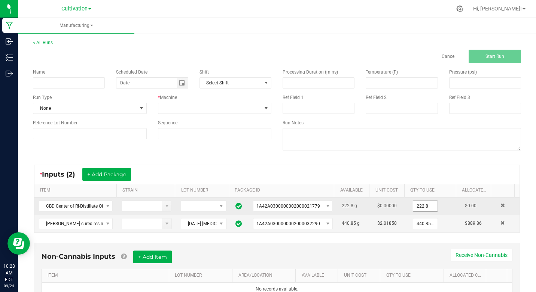
click at [413, 206] on input "222.8" at bounding box center [425, 206] width 24 height 10
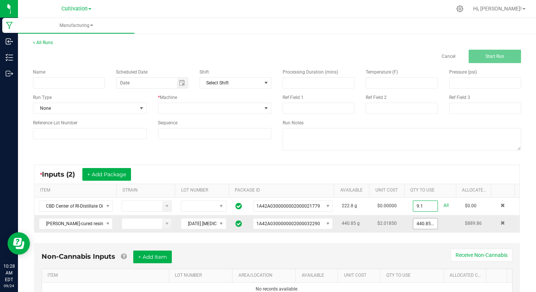
type input "9.1000 g"
click at [417, 224] on input "440.85" at bounding box center [425, 224] width 24 height 10
type input "9.6000 g"
click at [392, 249] on div "Non-Cannabis Inputs + Add Item Receive Non-Cannabis ITEM LOT NUMBER AREA/LOCATI…" at bounding box center [276, 273] width 485 height 61
click at [89, 85] on input at bounding box center [69, 82] width 72 height 11
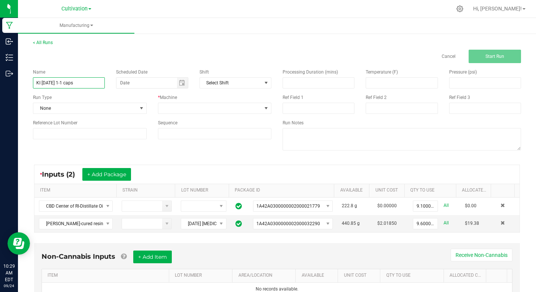
click at [67, 83] on input "KI [DATE] 1-1 caps" at bounding box center [69, 82] width 72 height 11
click at [181, 83] on span "Toggle calendar" at bounding box center [182, 83] width 6 height 6
type input "KI [DATE] 1-1 10mg THC-10mg CBD caps"
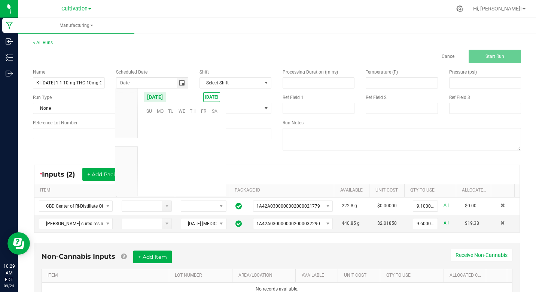
scroll to position [121298, 0]
click at [184, 156] on span "24" at bounding box center [181, 157] width 11 height 12
type input "[DATE]"
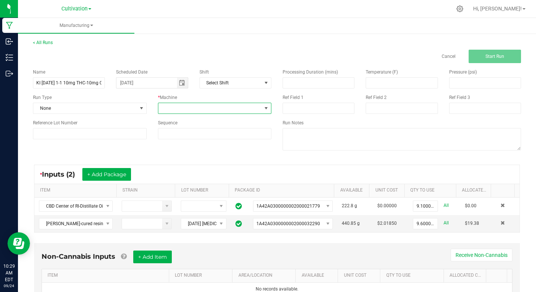
click at [265, 107] on span at bounding box center [266, 108] width 6 height 6
click at [181, 198] on li "Kitchen" at bounding box center [212, 199] width 111 height 13
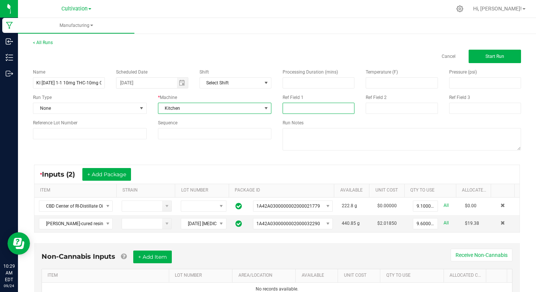
click at [291, 106] on input at bounding box center [318, 108] width 72 height 11
type input "1-1 Extraction"
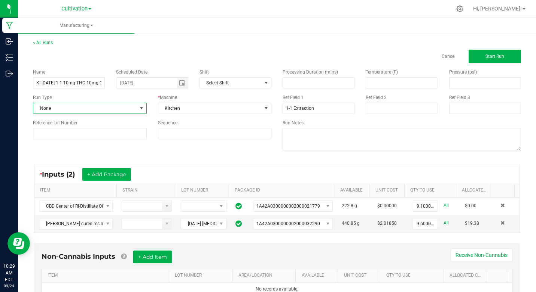
click at [139, 108] on span at bounding box center [141, 108] width 6 height 6
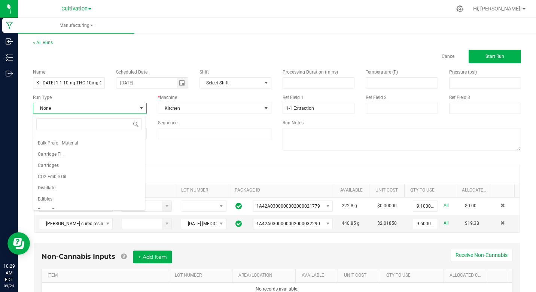
scroll to position [45, 0]
click at [50, 184] on span "Edibles" at bounding box center [45, 184] width 15 height 7
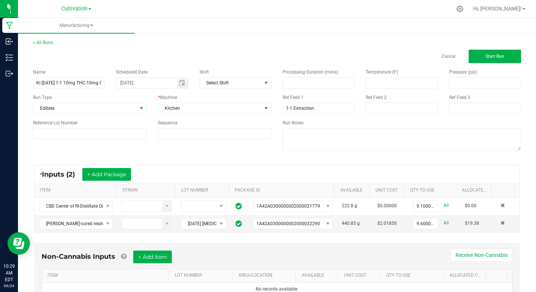
click at [135, 151] on div "Name KI [DATE] 1-1 10mg THC-10mg CBD caps Scheduled Date [DATE] Shift Select Sh…" at bounding box center [276, 110] width 499 height 95
click at [468, 57] on button "Start Run" at bounding box center [494, 56] width 52 height 13
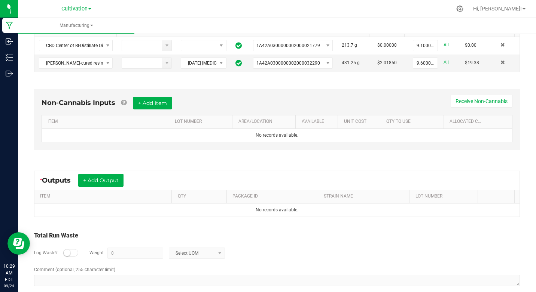
scroll to position [186, 0]
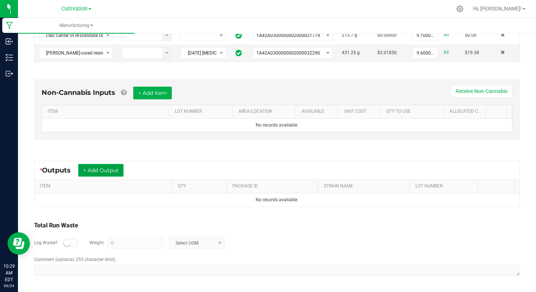
click at [116, 171] on button "+ Add Output" at bounding box center [100, 170] width 45 height 13
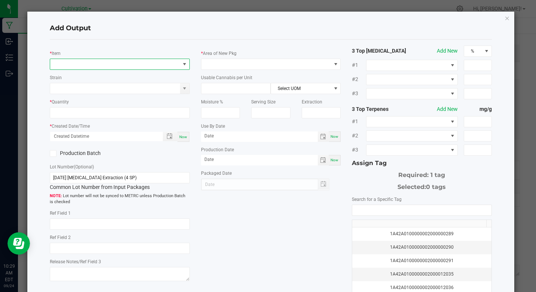
click at [79, 62] on span "NO DATA FOUND" at bounding box center [114, 64] width 129 height 10
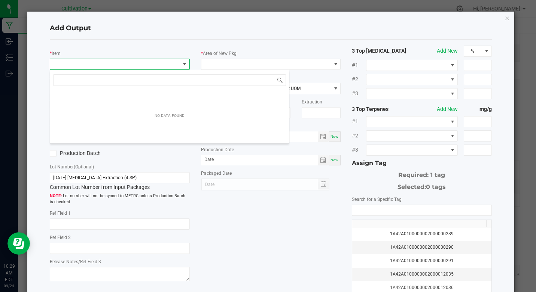
scroll to position [11, 138]
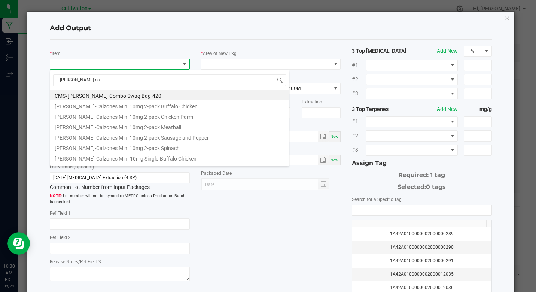
type input "[PERSON_NAME]-cap"
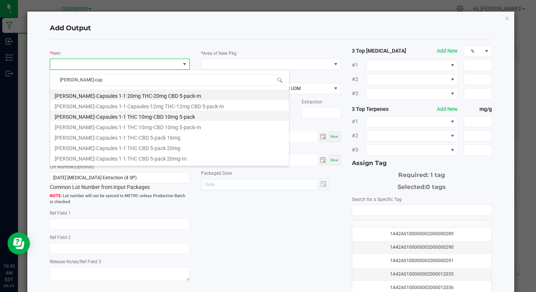
click at [117, 118] on li "[PERSON_NAME]-Capsules 1-1 THC 10mg-CBD 10mg 5-pack" at bounding box center [169, 116] width 239 height 10
type input "0 ea"
type input "0.246"
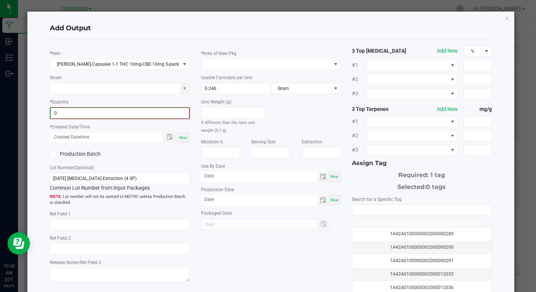
click at [69, 111] on input "0" at bounding box center [119, 113] width 138 height 10
type input "156 ea"
click at [183, 136] on span "Now" at bounding box center [183, 137] width 8 height 4
type input "[DATE] 10:30 AM"
type input "[DATE]"
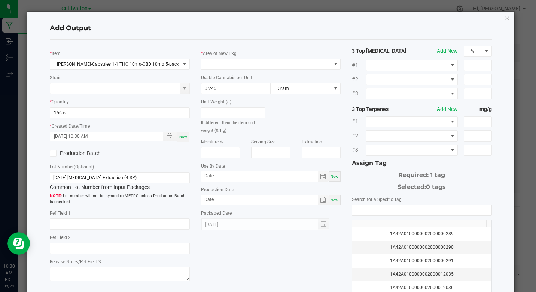
click at [56, 155] on span at bounding box center [53, 153] width 7 height 7
click at [0, 0] on input "Production Batch" at bounding box center [0, 0] width 0 height 0
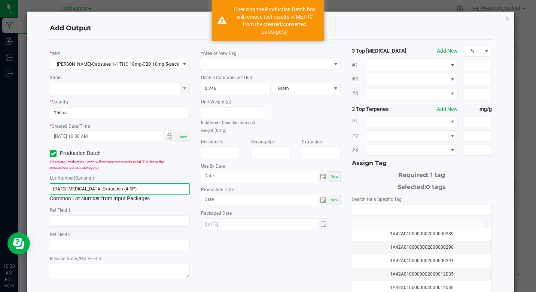
drag, startPoint x: 51, startPoint y: 186, endPoint x: 171, endPoint y: 193, distance: 120.3
click at [171, 193] on input "[DATE] [MEDICAL_DATA] Extraction (4 SP)" at bounding box center [120, 189] width 140 height 11
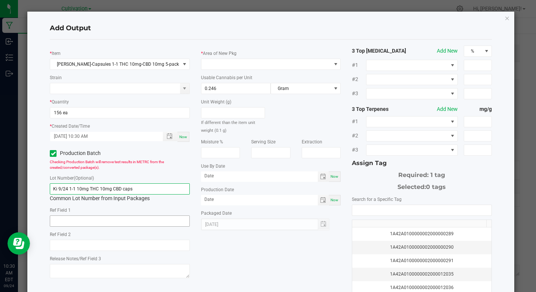
type input "Ki 9/24 1-1 10mg THC 10mg CBD caps"
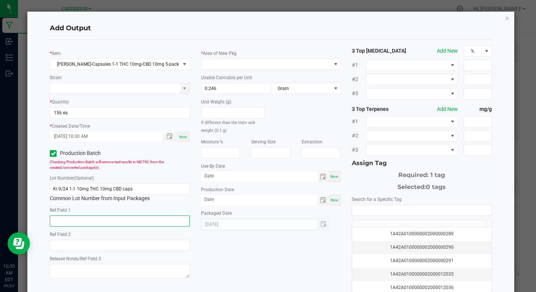
click at [118, 219] on input "text" at bounding box center [120, 221] width 140 height 11
type input "1-1 Extraction"
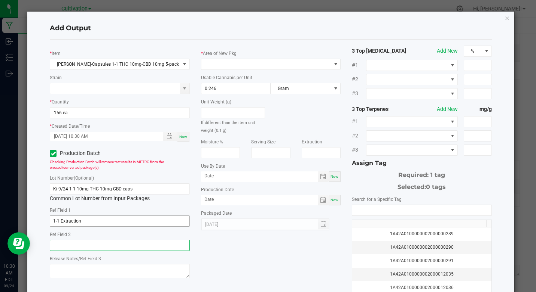
type input "1-1 Extraction"
type input "month/day/year"
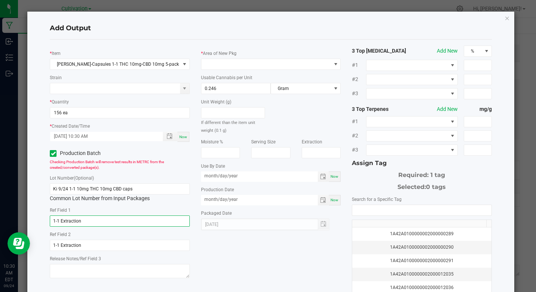
type input "month/day/year"
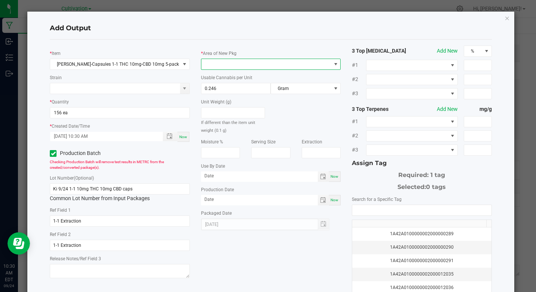
click at [245, 62] on span at bounding box center [265, 64] width 129 height 10
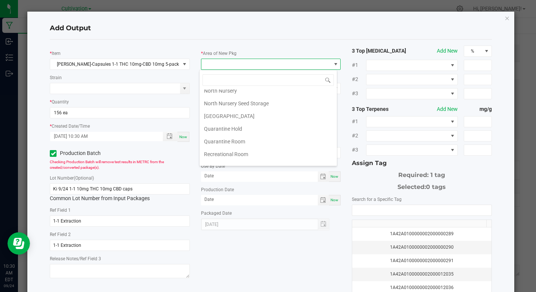
scroll to position [150, 0]
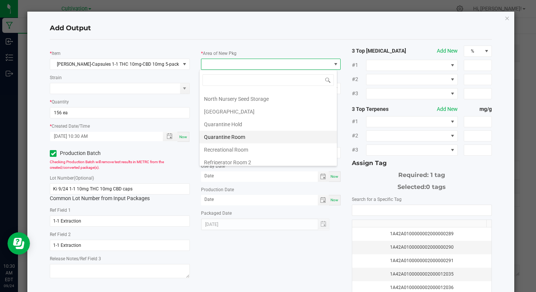
click at [235, 137] on li "Quarantine Room" at bounding box center [267, 137] width 137 height 13
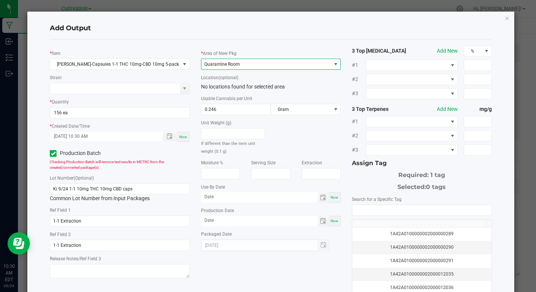
click at [321, 195] on span "Toggle calendar" at bounding box center [323, 198] width 6 height 6
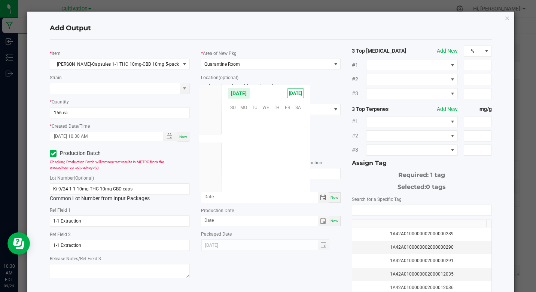
scroll to position [121298, 0]
click at [212, 187] on li "Feb" at bounding box center [210, 183] width 22 height 9
click at [212, 187] on li "[DATE]" at bounding box center [210, 183] width 22 height 9
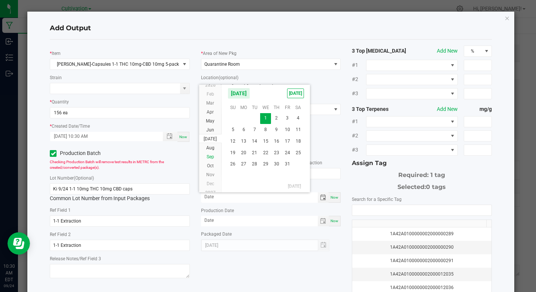
click at [212, 155] on span "Sep" at bounding box center [209, 156] width 7 height 5
click at [278, 153] on span "24" at bounding box center [276, 153] width 11 height 12
type input "[DATE]"
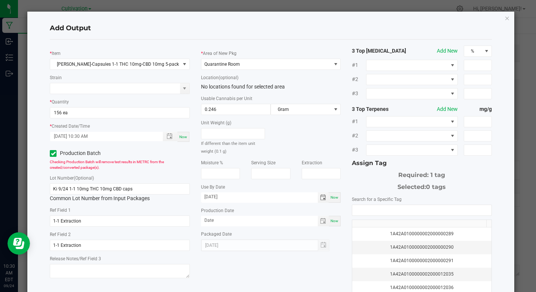
click at [331, 222] on span "Now" at bounding box center [334, 221] width 8 height 4
type input "[DATE]"
click at [357, 212] on input "NO DATA FOUND" at bounding box center [421, 210] width 139 height 10
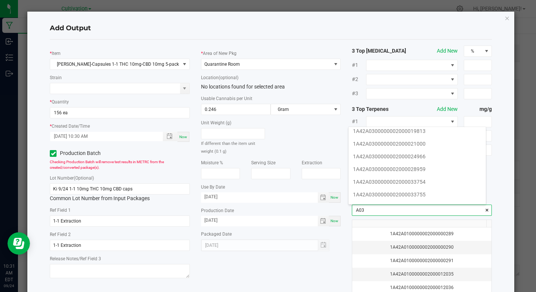
scroll to position [120, 0]
click at [415, 168] on li "1A42A0300000002000033754" at bounding box center [416, 167] width 137 height 13
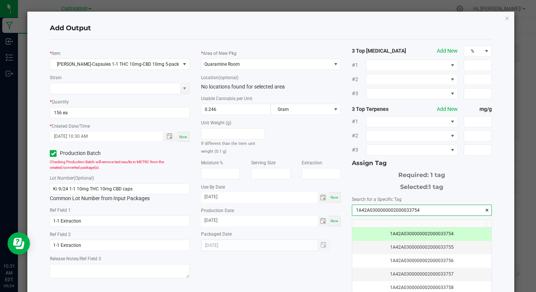
type input "1A42A0300000002000033754"
click at [328, 279] on div "* [PERSON_NAME]-Capsules 1-1 THC 10mg-CBD 10mg 5-pack Strain * Quantity 156 ea …" at bounding box center [270, 180] width 453 height 268
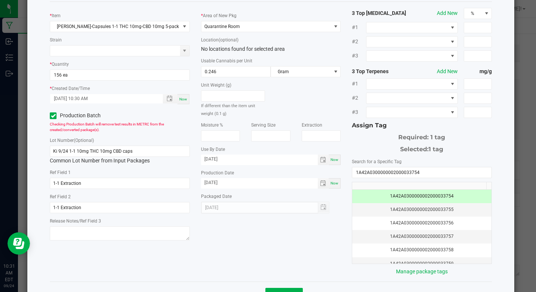
scroll to position [45, 0]
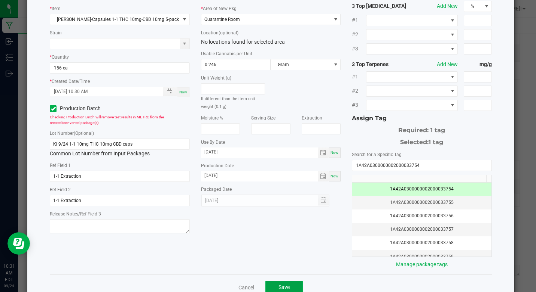
click at [289, 289] on button "Save" at bounding box center [283, 287] width 37 height 13
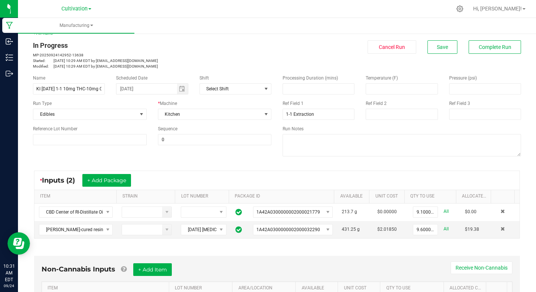
scroll to position [0, 0]
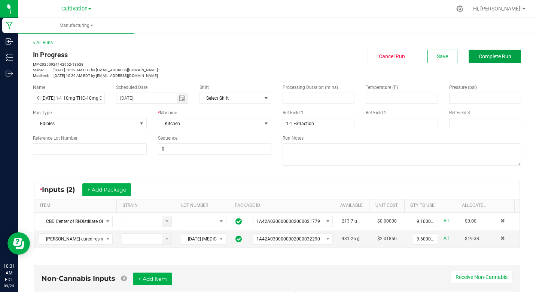
click at [472, 62] on button "Complete Run" at bounding box center [494, 56] width 52 height 13
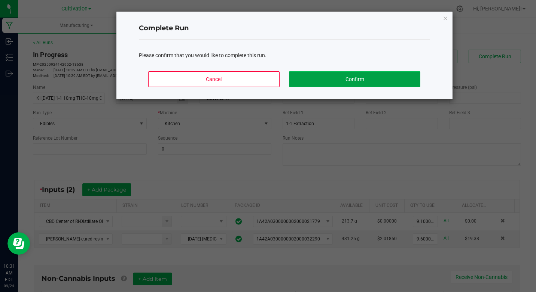
click at [411, 85] on button "Confirm" at bounding box center [354, 79] width 131 height 16
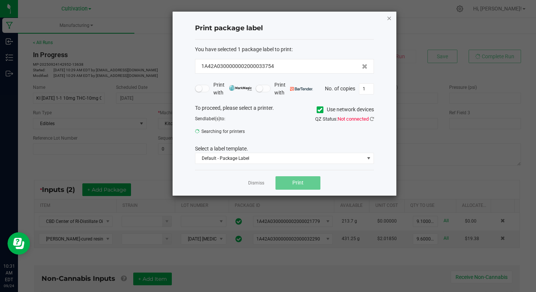
click at [391, 18] on icon "button" at bounding box center [388, 17] width 5 height 9
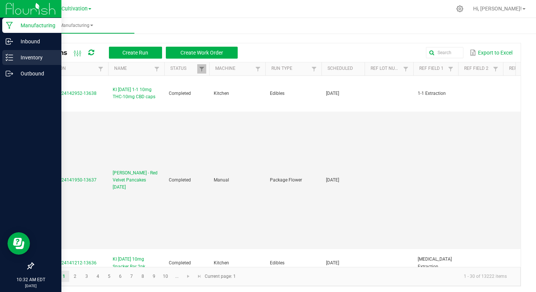
click at [10, 57] on icon at bounding box center [9, 57] width 7 height 7
